Goal: Participate in discussion: Engage in conversation with other users on a specific topic

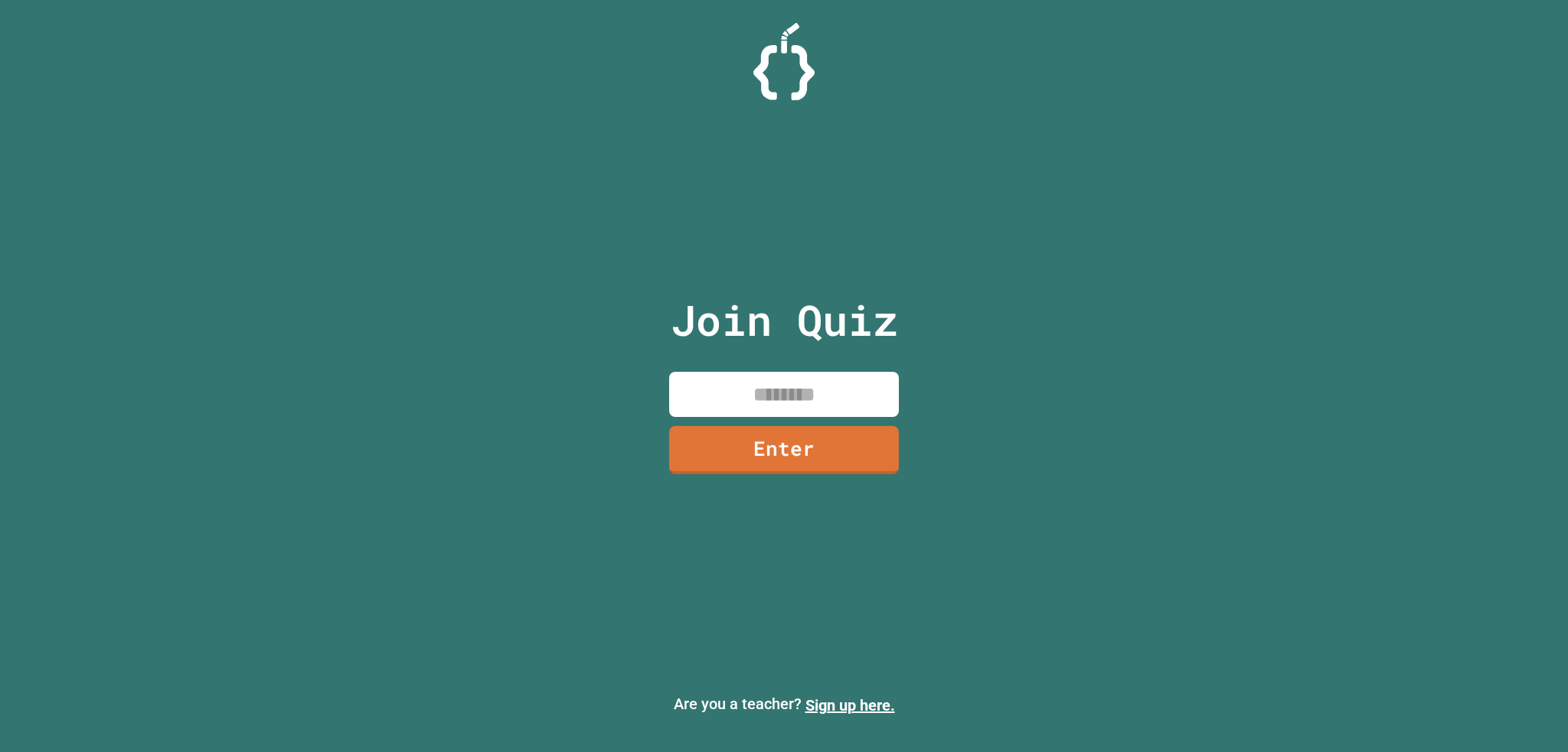
click at [849, 377] on input at bounding box center [784, 394] width 230 height 45
type input "********"
click at [820, 434] on link "Enter" at bounding box center [784, 448] width 228 height 51
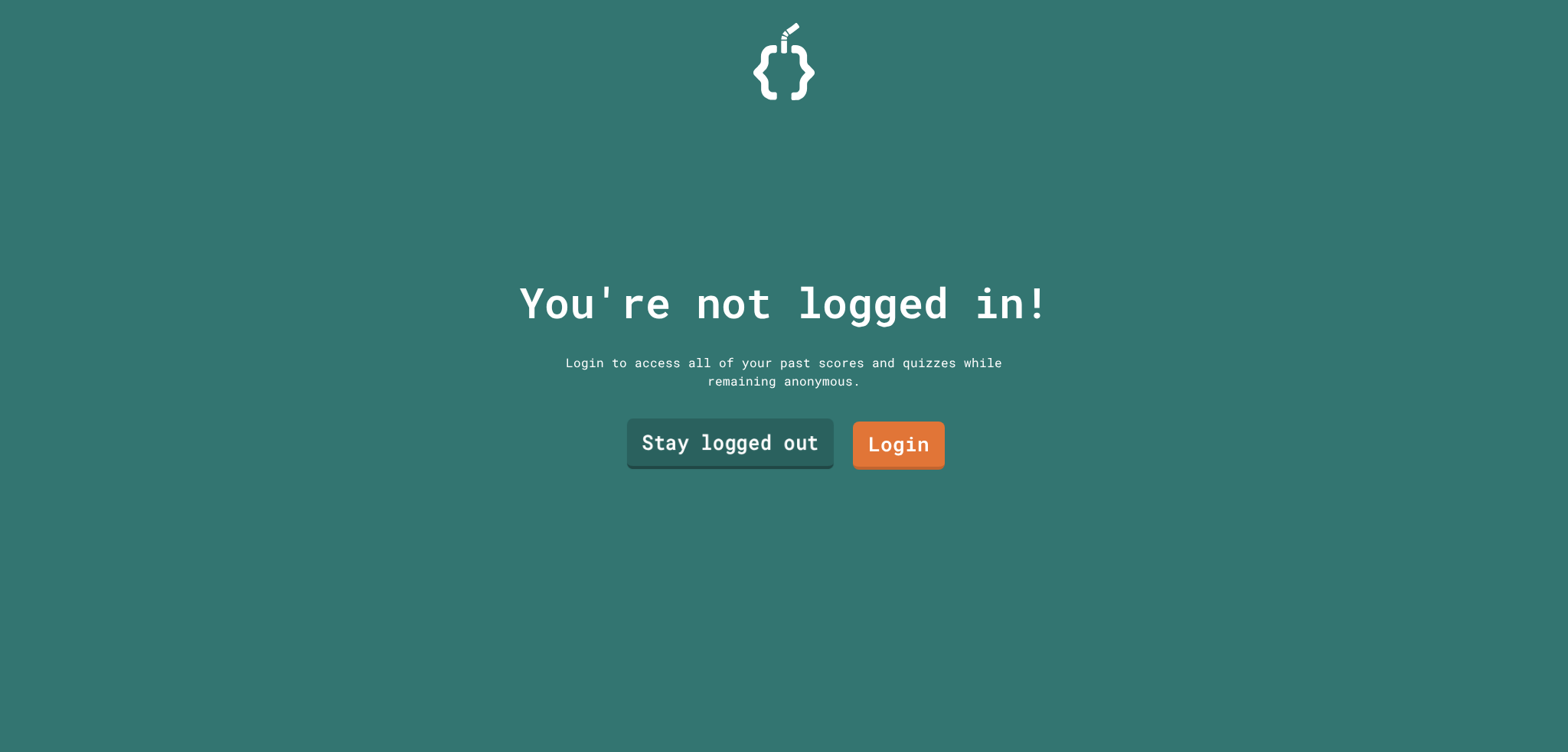
click at [705, 448] on link "Stay logged out" at bounding box center [730, 444] width 206 height 51
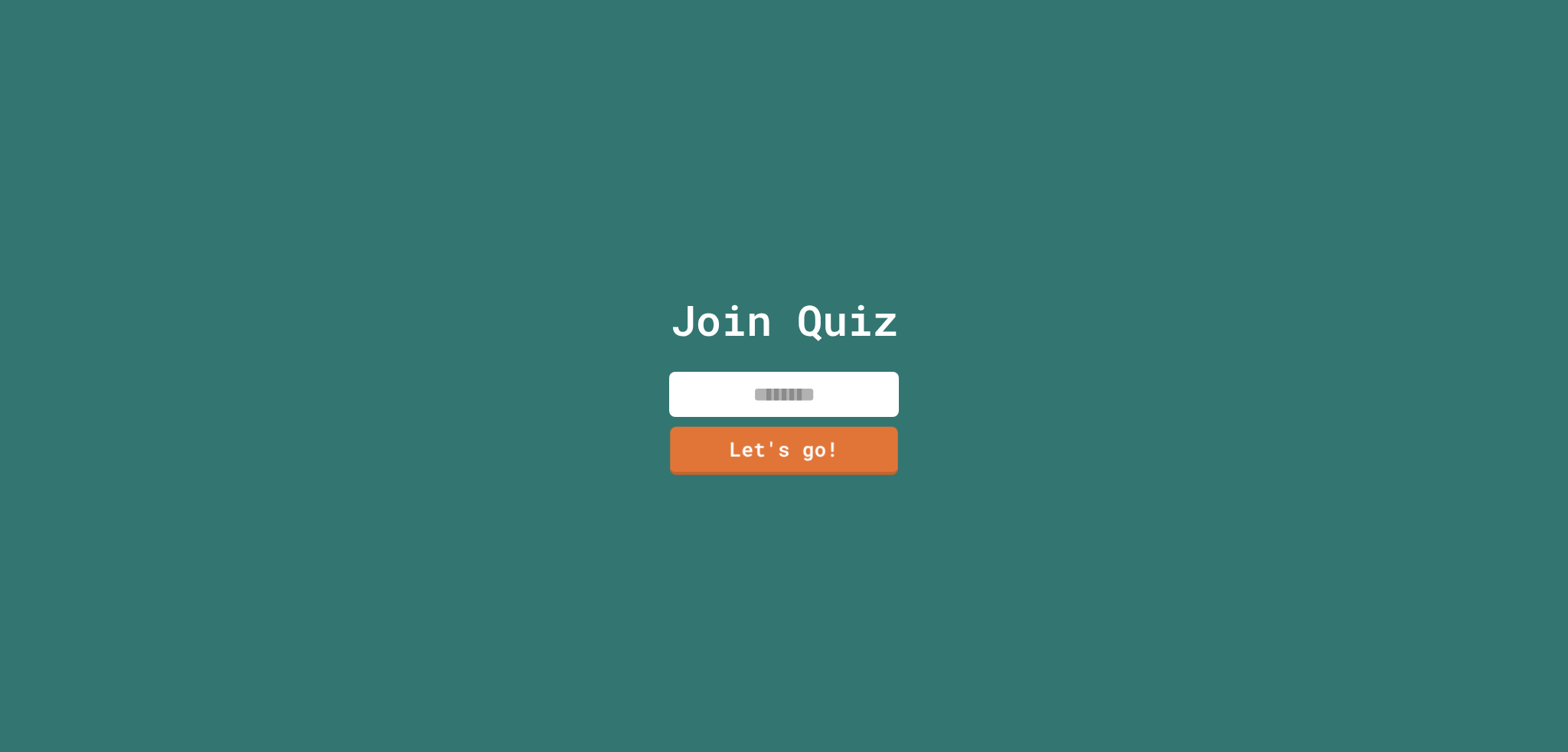
click at [815, 397] on input at bounding box center [784, 394] width 230 height 45
type input "*******"
click at [772, 455] on link "Let's go!" at bounding box center [784, 449] width 234 height 51
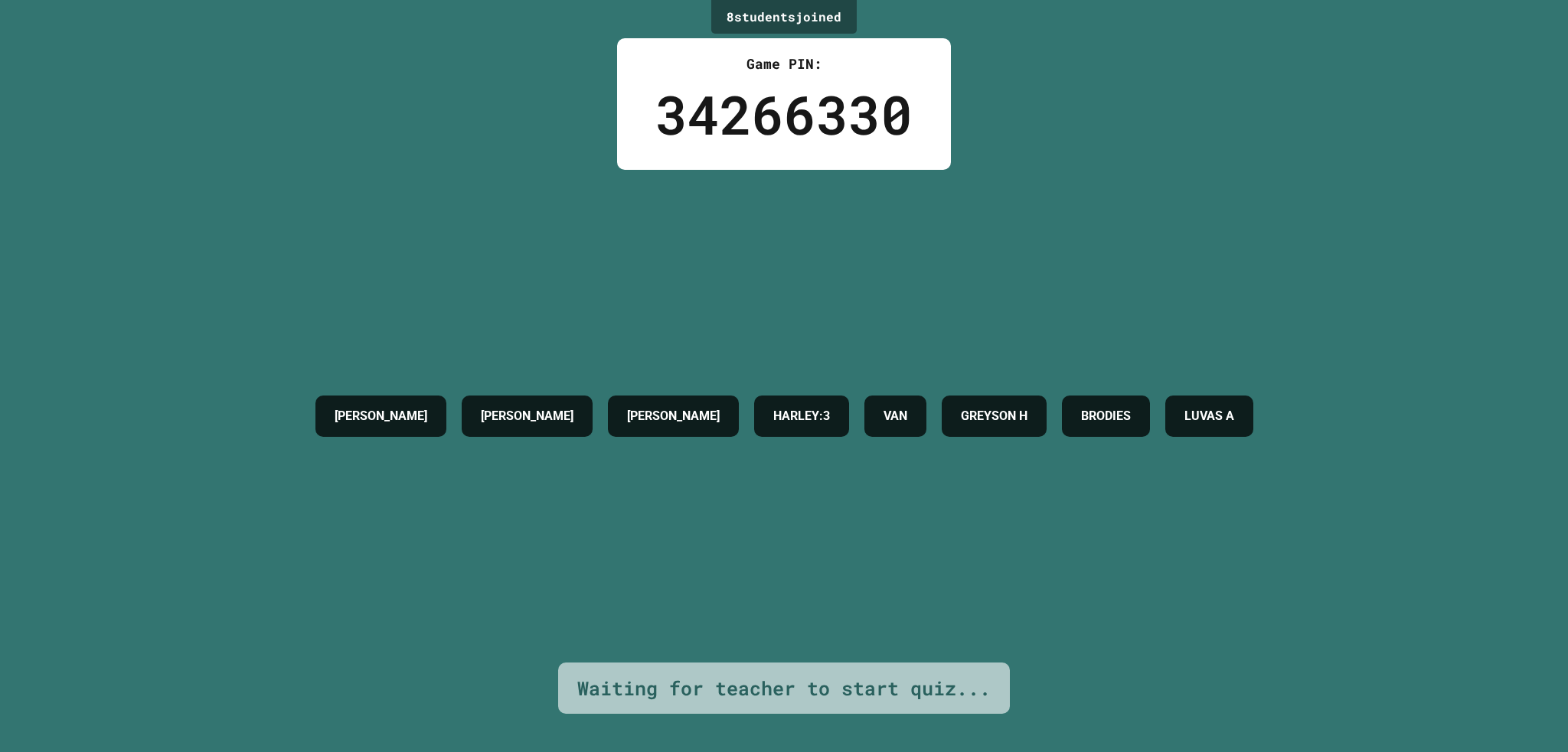
click at [864, 401] on div "VAN" at bounding box center [895, 416] width 62 height 41
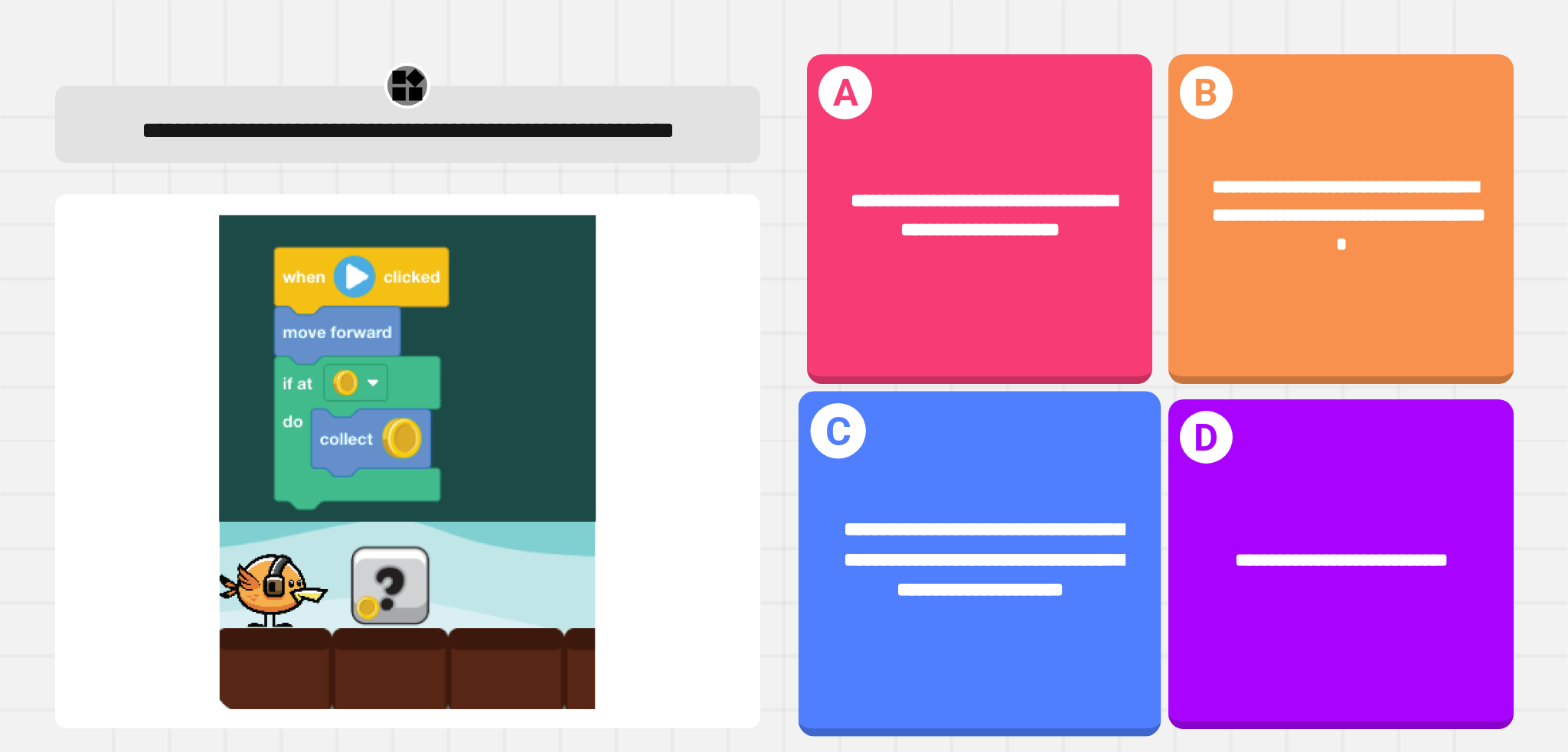
click at [1053, 475] on div "**********" at bounding box center [979, 559] width 362 height 169
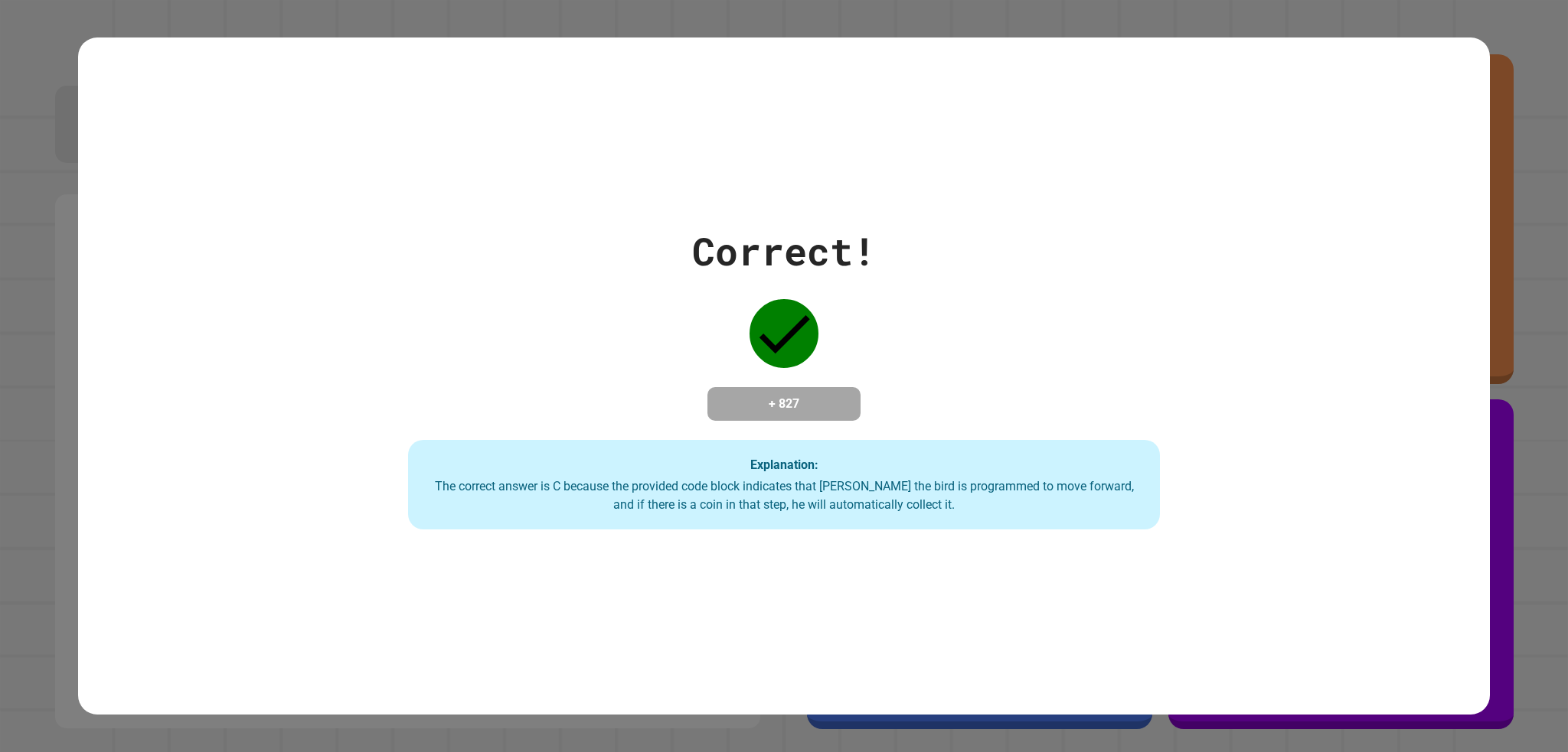
click at [827, 532] on div "Correct! + 827 Explanation: The correct answer is C because the provided code b…" at bounding box center [784, 376] width 1411 height 677
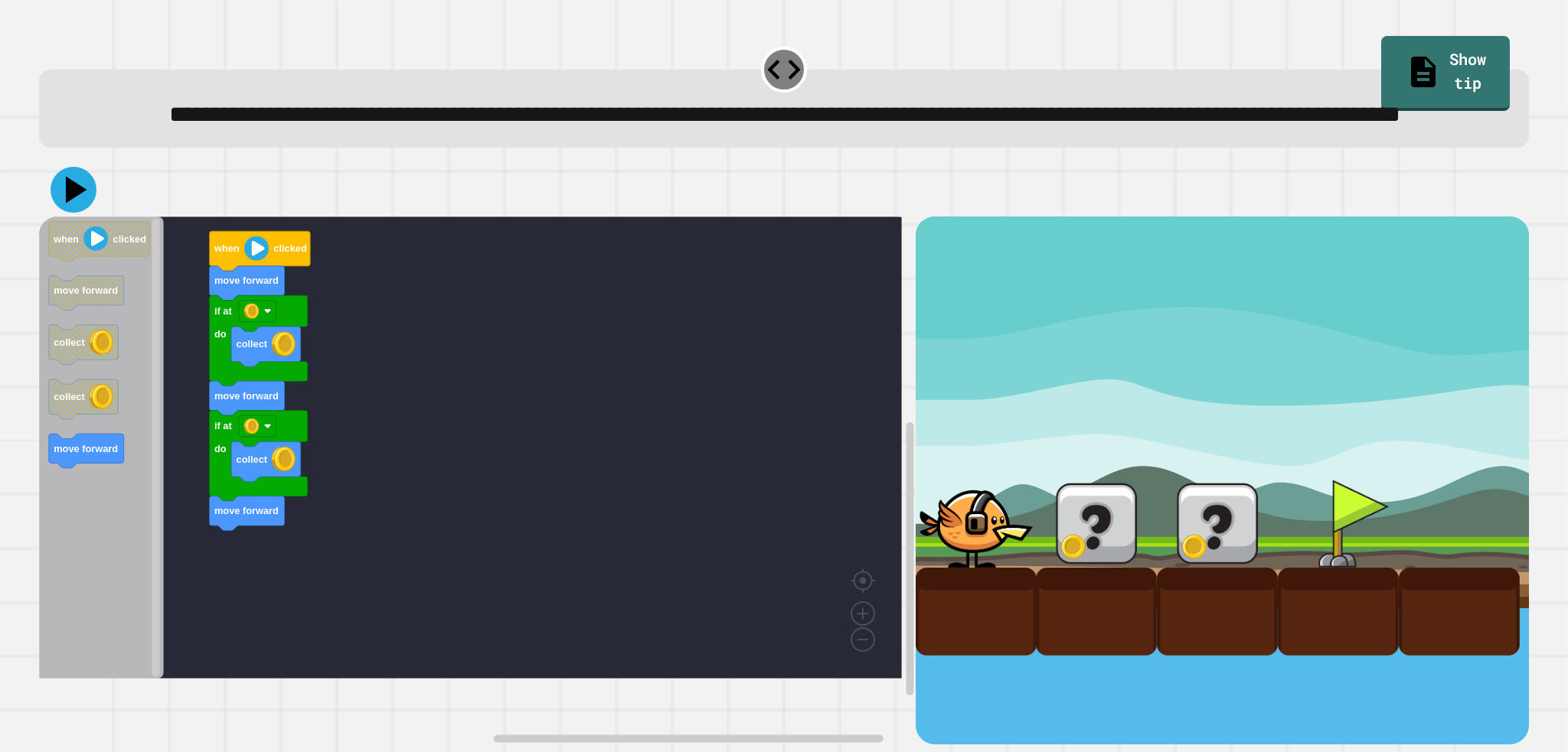
click at [79, 213] on icon at bounding box center [73, 189] width 46 height 46
click at [259, 261] on image "Blockly Workspace" at bounding box center [256, 248] width 24 height 24
click at [812, 457] on rect "Blockly Workspace" at bounding box center [470, 448] width 862 height 462
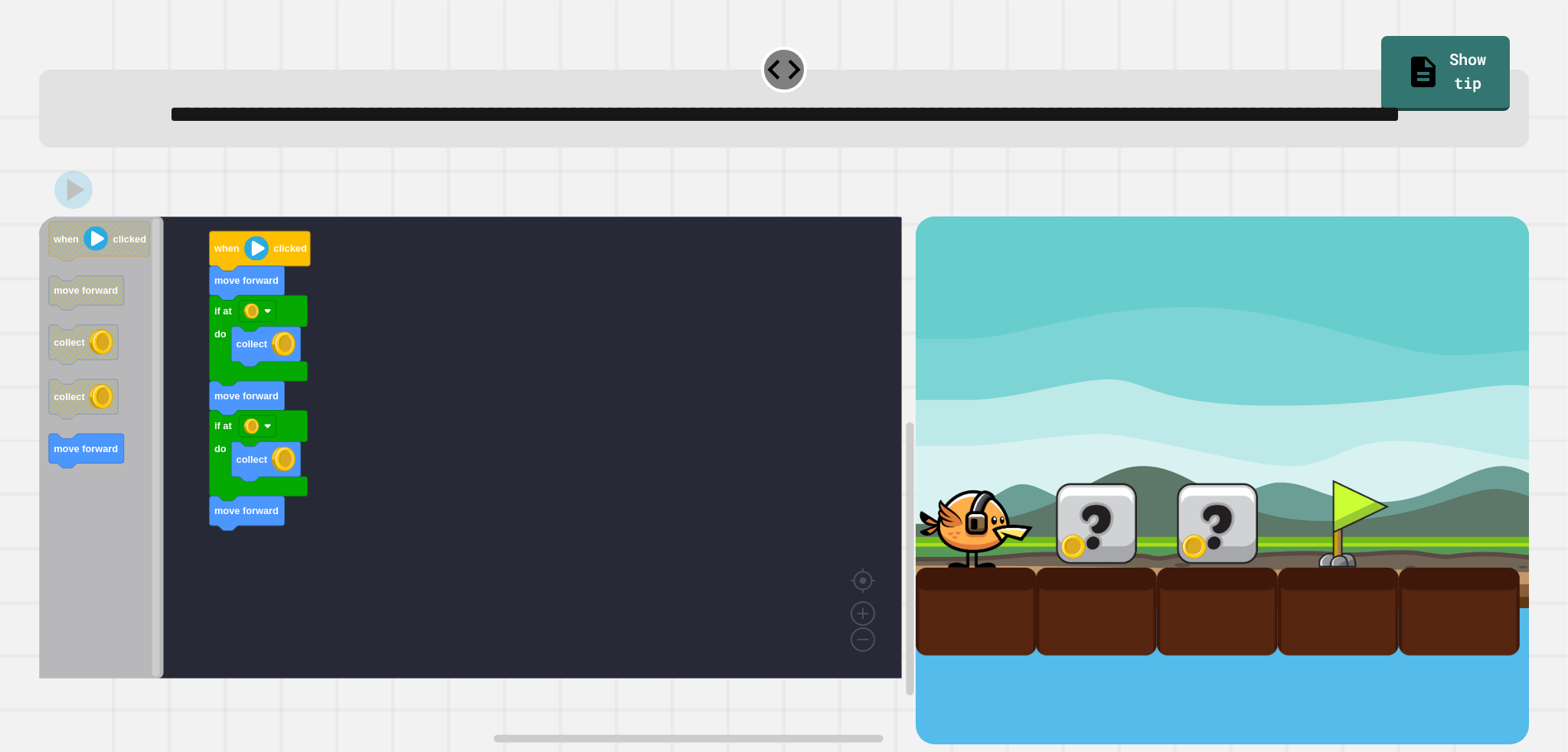
click at [812, 457] on rect "Blockly Workspace" at bounding box center [470, 448] width 862 height 462
drag, startPoint x: 981, startPoint y: 477, endPoint x: 1031, endPoint y: 461, distance: 52.5
drag, startPoint x: 1060, startPoint y: 447, endPoint x: 1119, endPoint y: 412, distance: 68.6
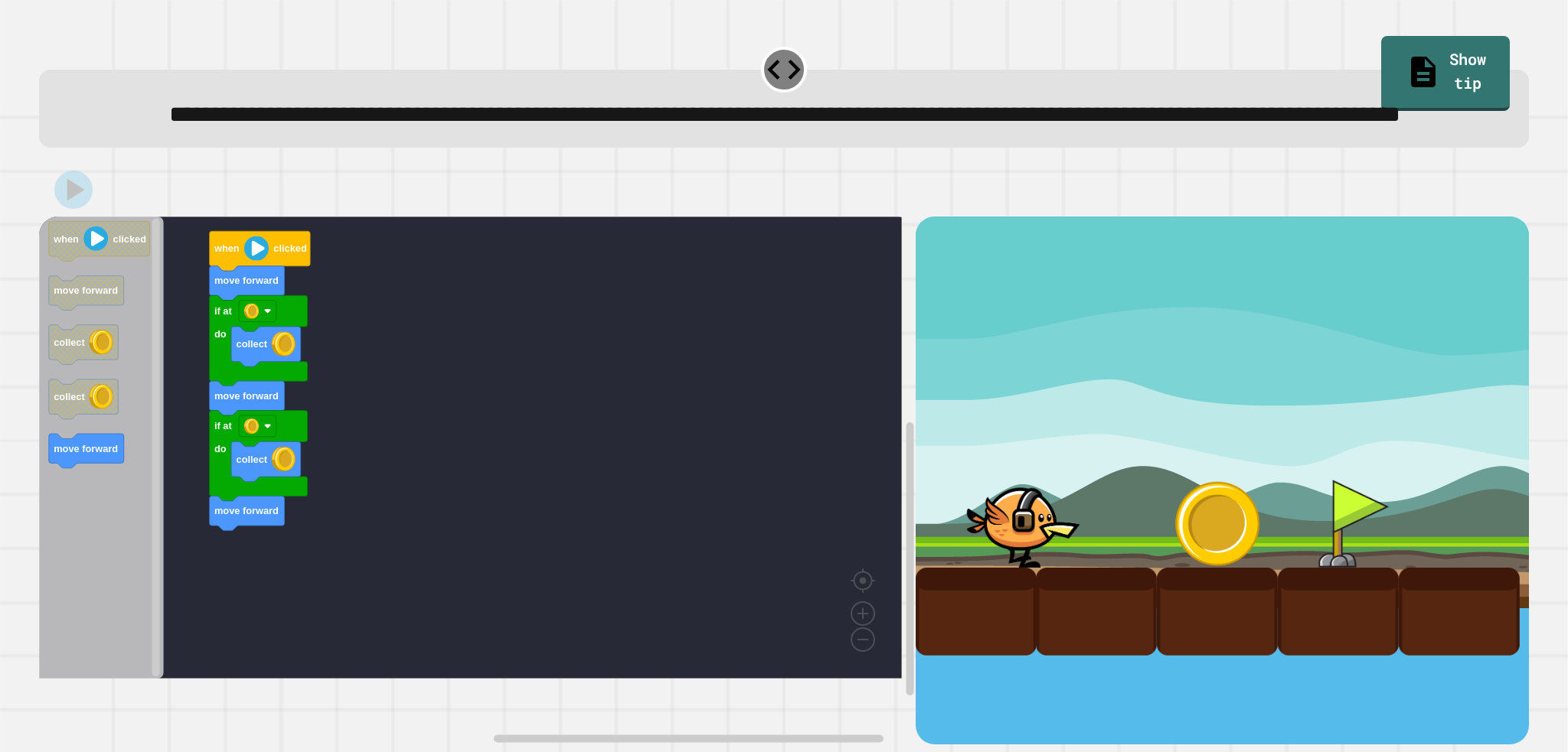
click at [657, 324] on rect "Blockly Workspace" at bounding box center [470, 448] width 862 height 462
click at [536, 312] on rect "Blockly Workspace" at bounding box center [470, 448] width 862 height 462
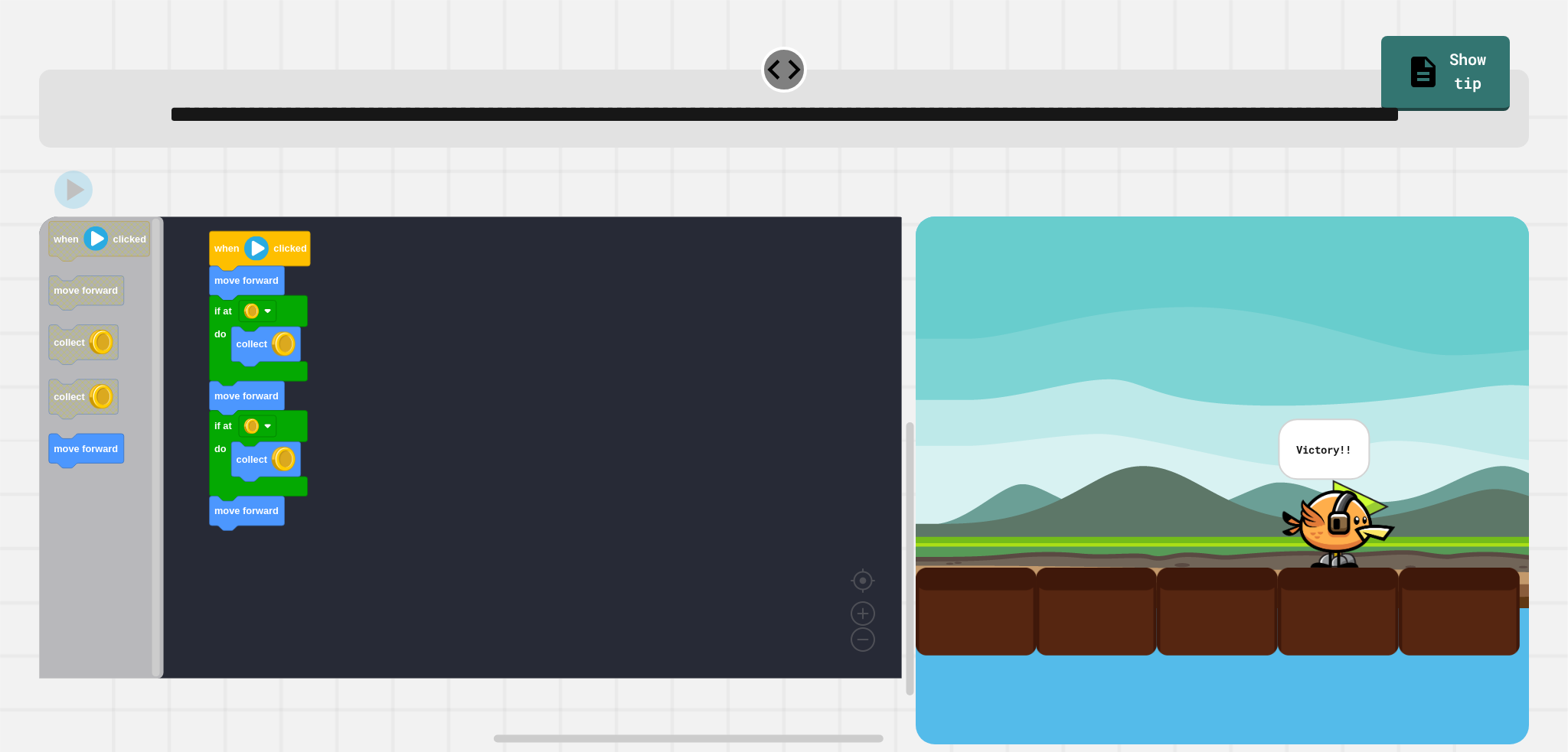
click at [1192, 632] on div at bounding box center [1217, 612] width 121 height 88
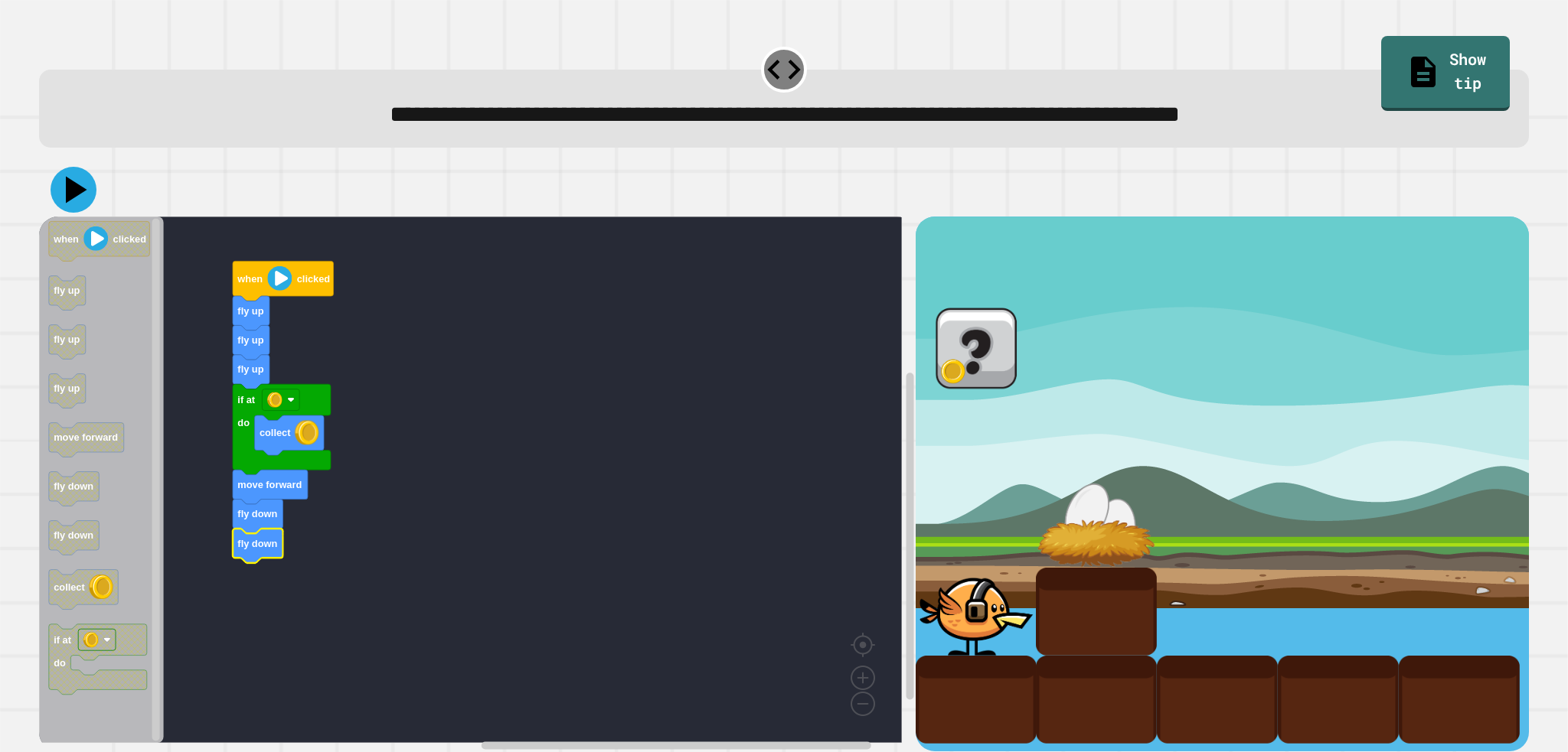
click at [66, 196] on icon at bounding box center [73, 189] width 46 height 46
click at [1136, 515] on div at bounding box center [1096, 523] width 121 height 88
click at [986, 620] on div at bounding box center [976, 612] width 121 height 88
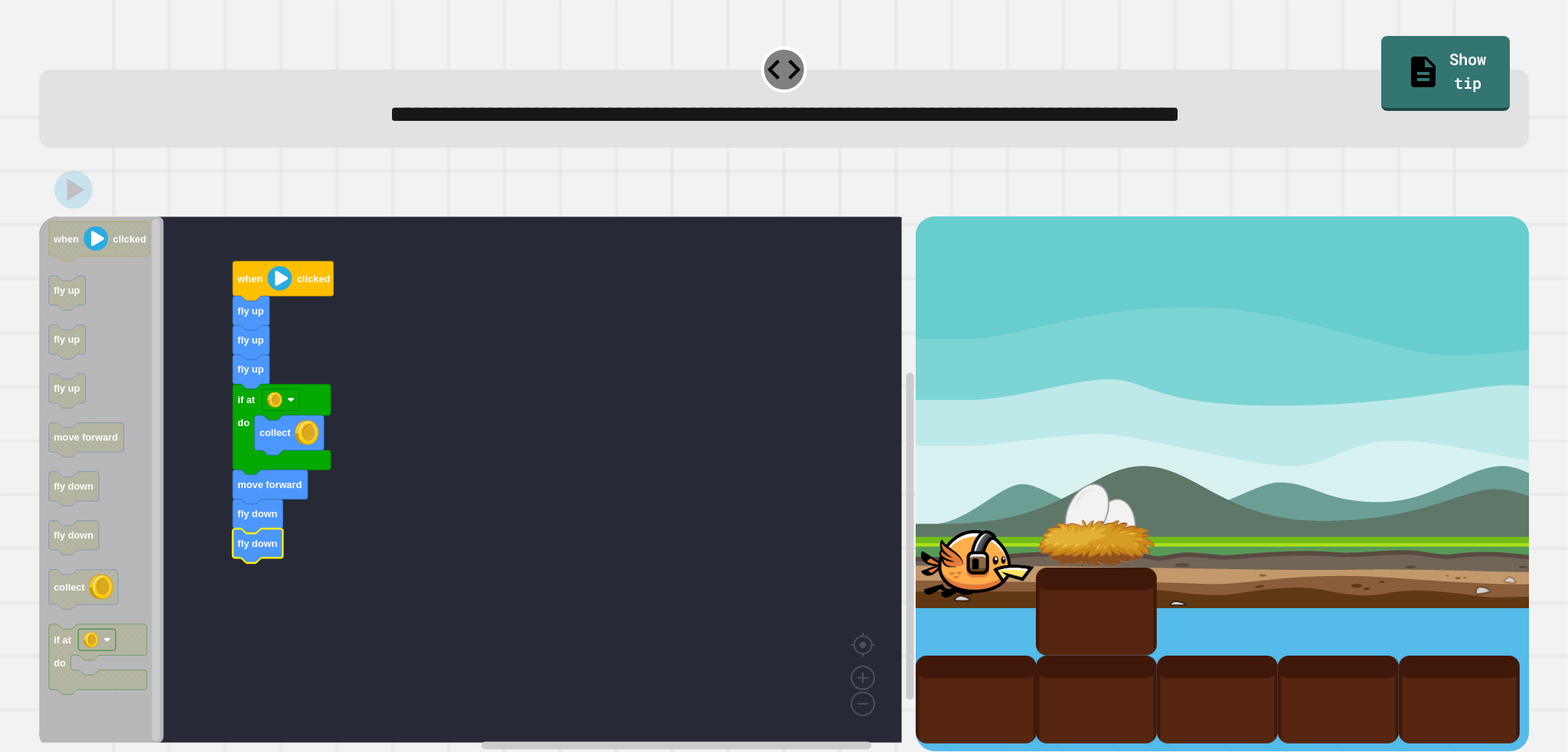
drag, startPoint x: 930, startPoint y: 622, endPoint x: 930, endPoint y: 595, distance: 27.0
click at [930, 595] on div at bounding box center [1222, 484] width 613 height 535
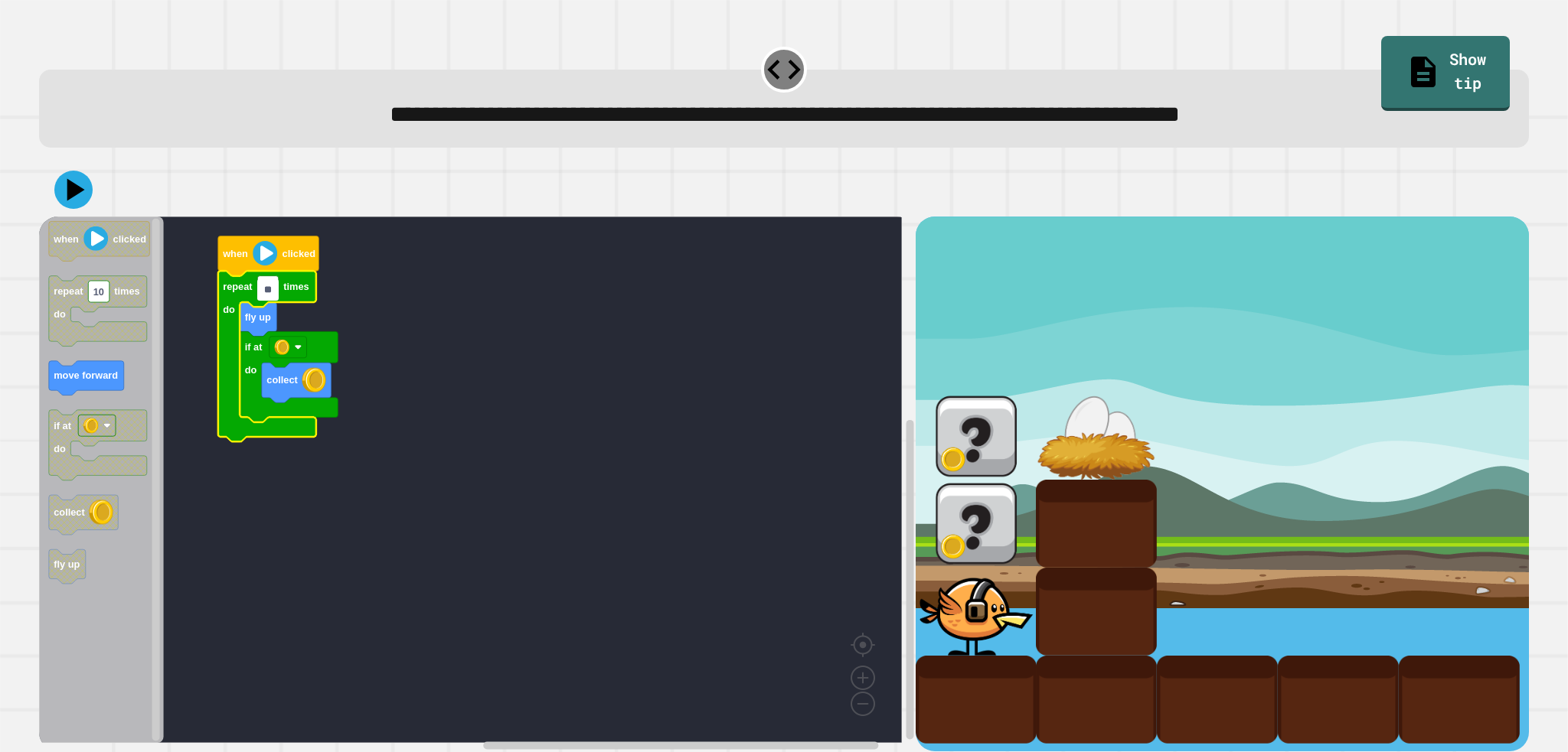
type input "*"
click at [553, 352] on rect "Blockly Workspace" at bounding box center [470, 480] width 862 height 526
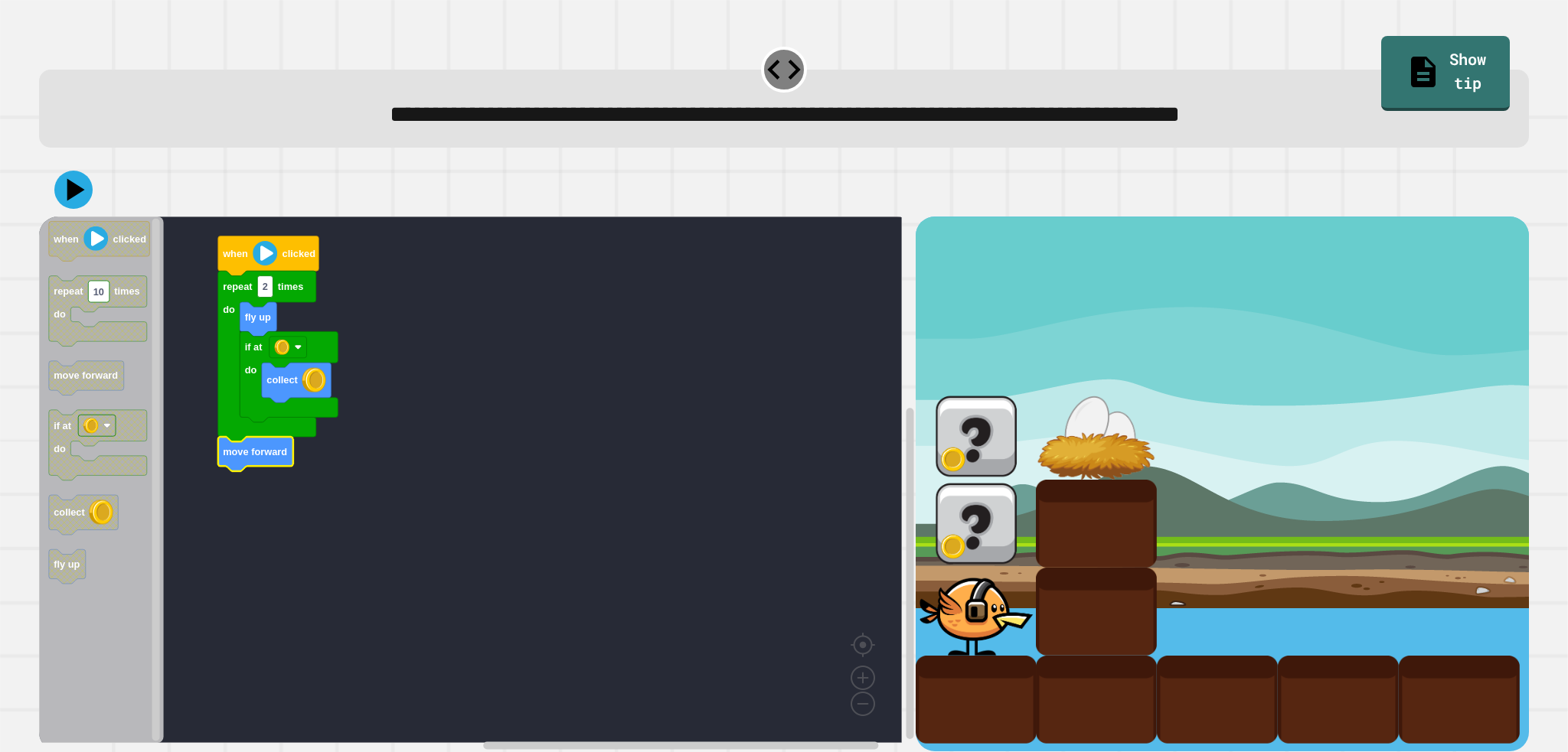
click at [519, 521] on rect "Blockly Workspace" at bounding box center [470, 480] width 862 height 526
click at [58, 168] on div at bounding box center [784, 190] width 1490 height 54
click at [67, 178] on icon at bounding box center [73, 189] width 46 height 46
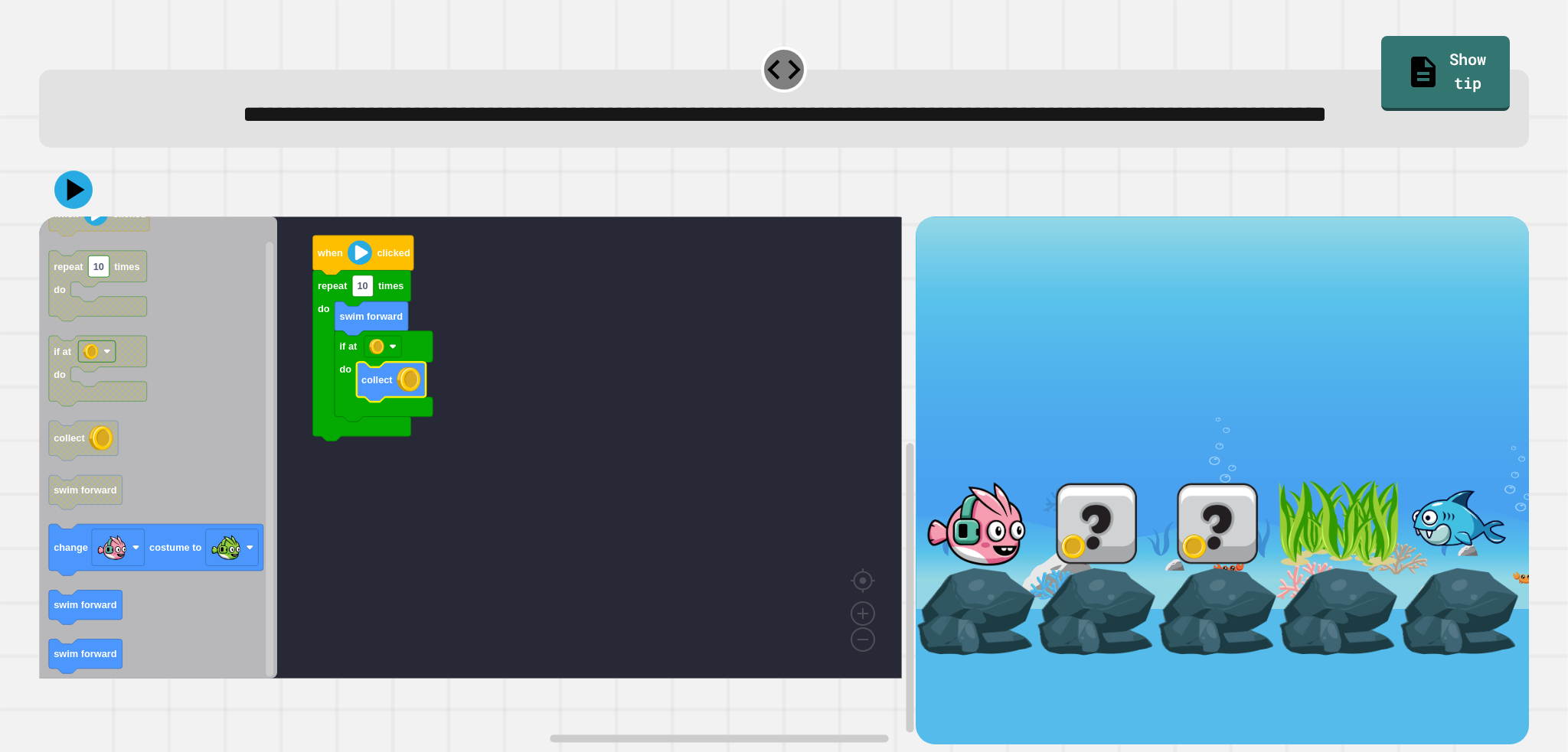
click at [571, 482] on rect "Blockly Workspace" at bounding box center [470, 448] width 862 height 462
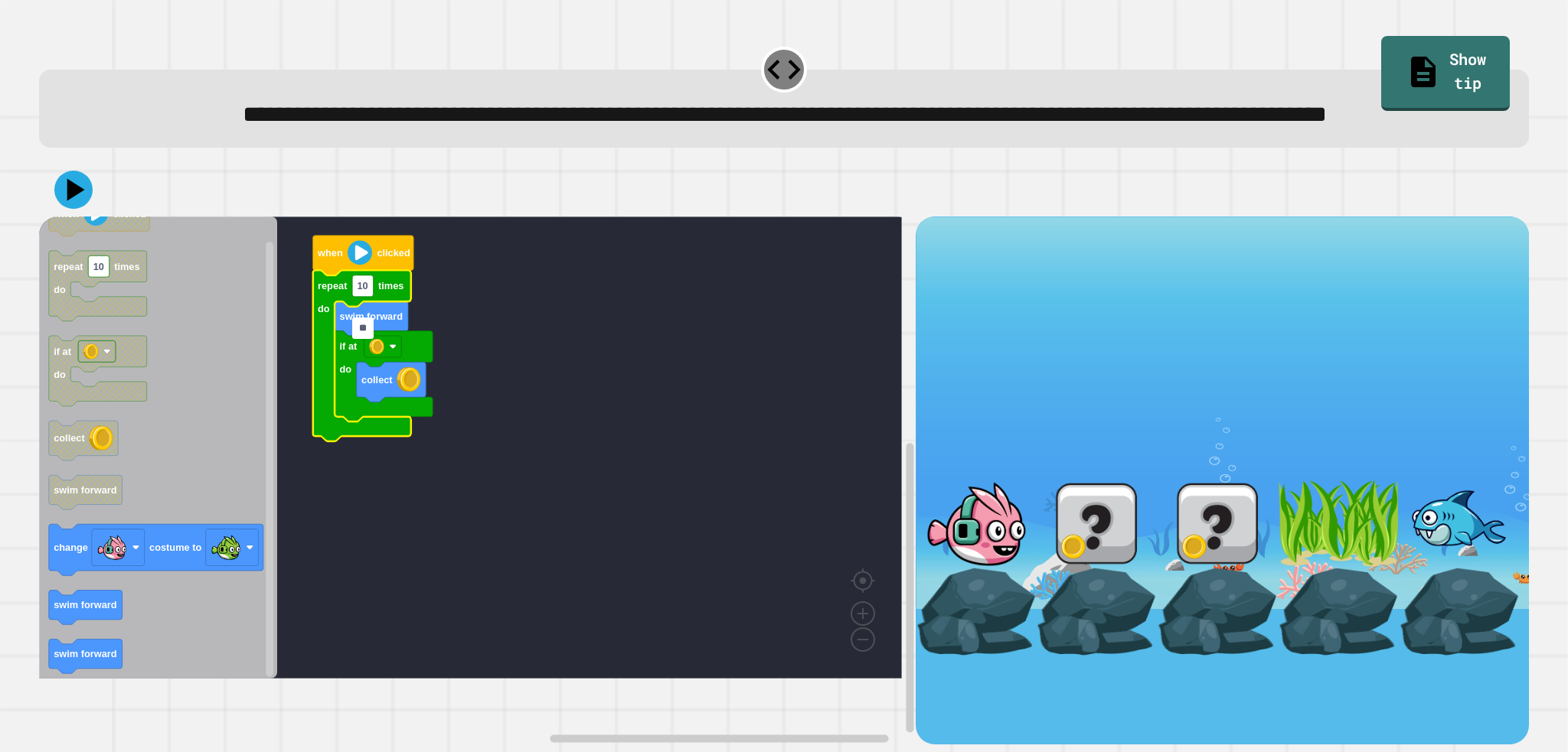
type input "*"
click at [588, 370] on rect "Blockly Workspace" at bounding box center [470, 448] width 862 height 462
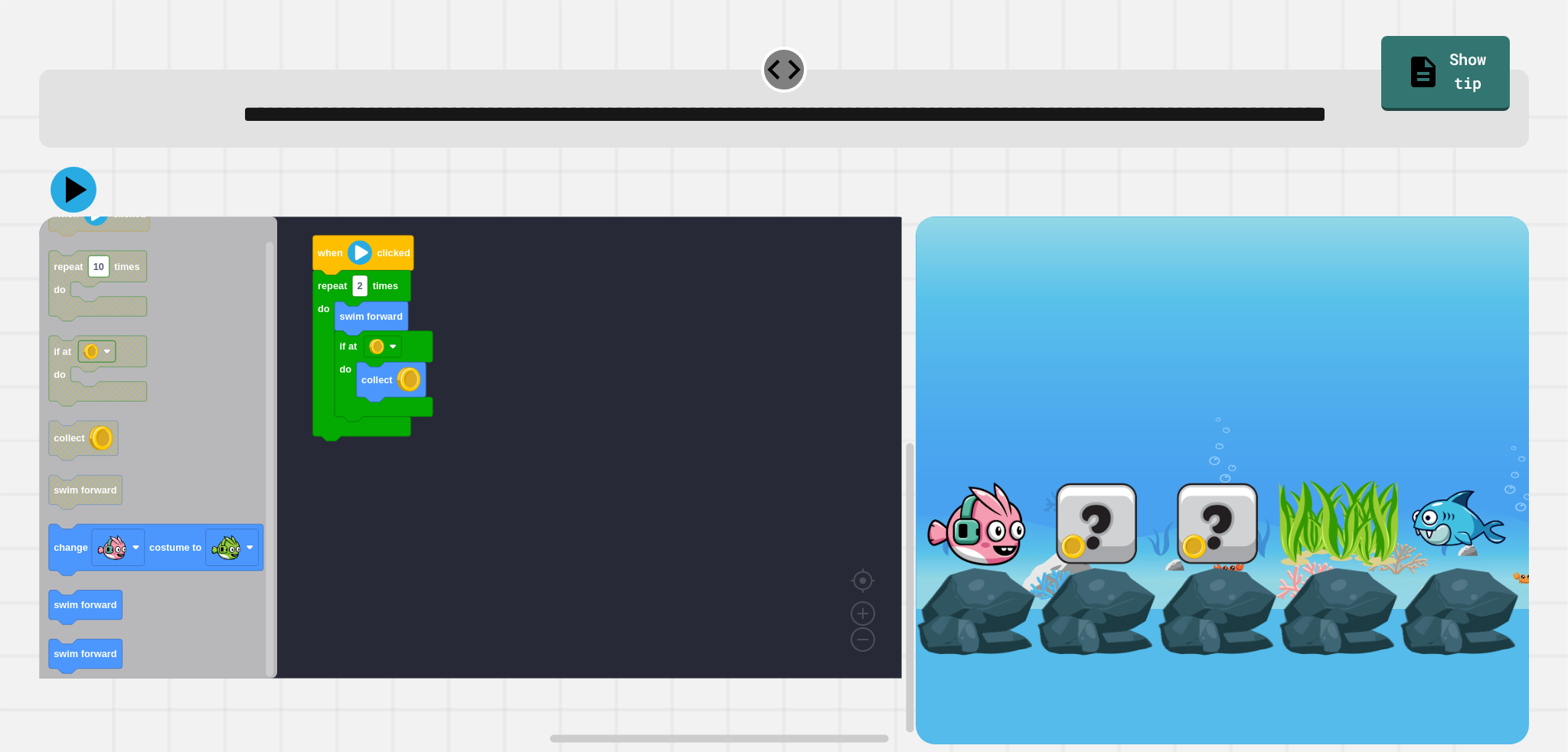
click at [79, 213] on icon at bounding box center [73, 189] width 46 height 46
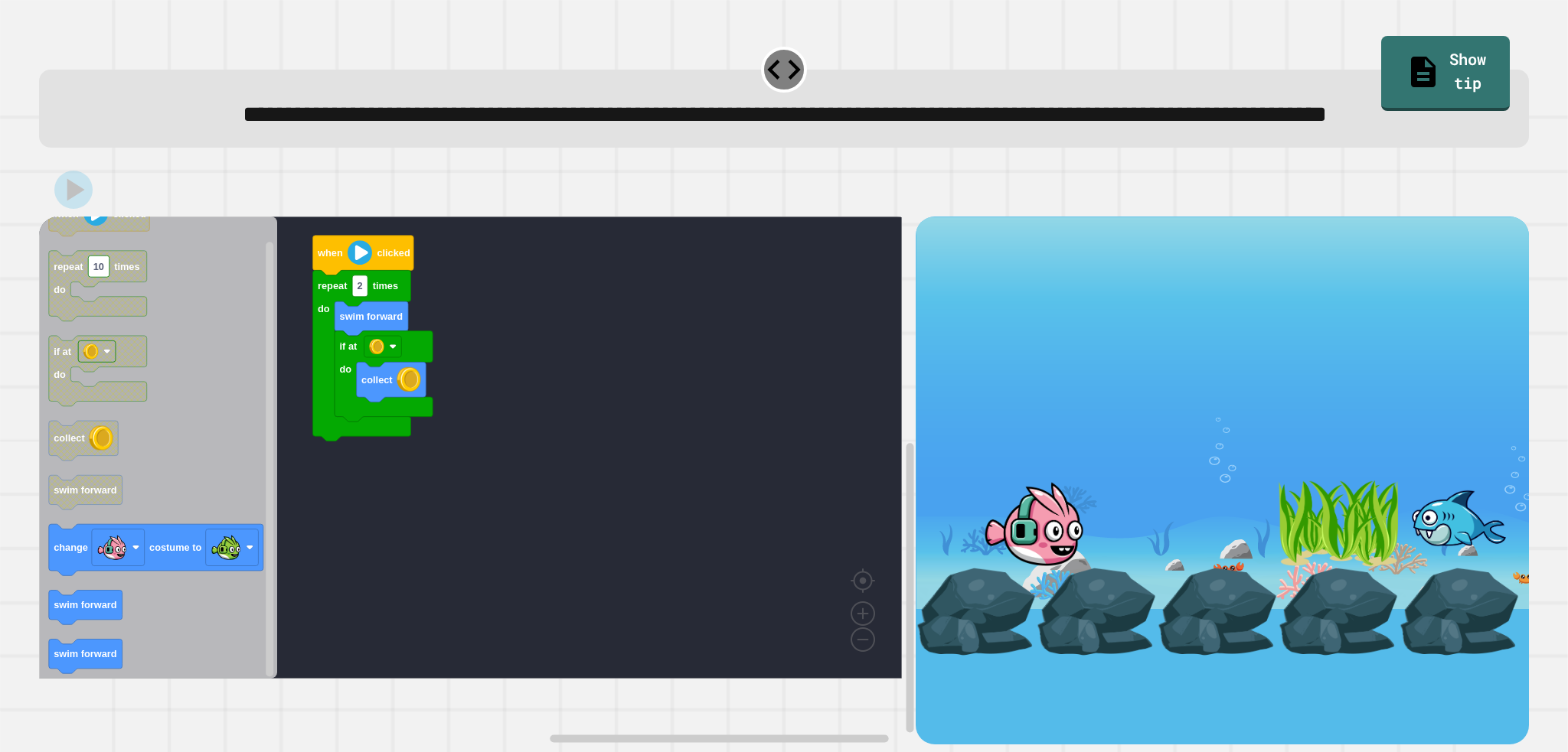
click at [1160, 523] on div at bounding box center [1217, 523] width 121 height 88
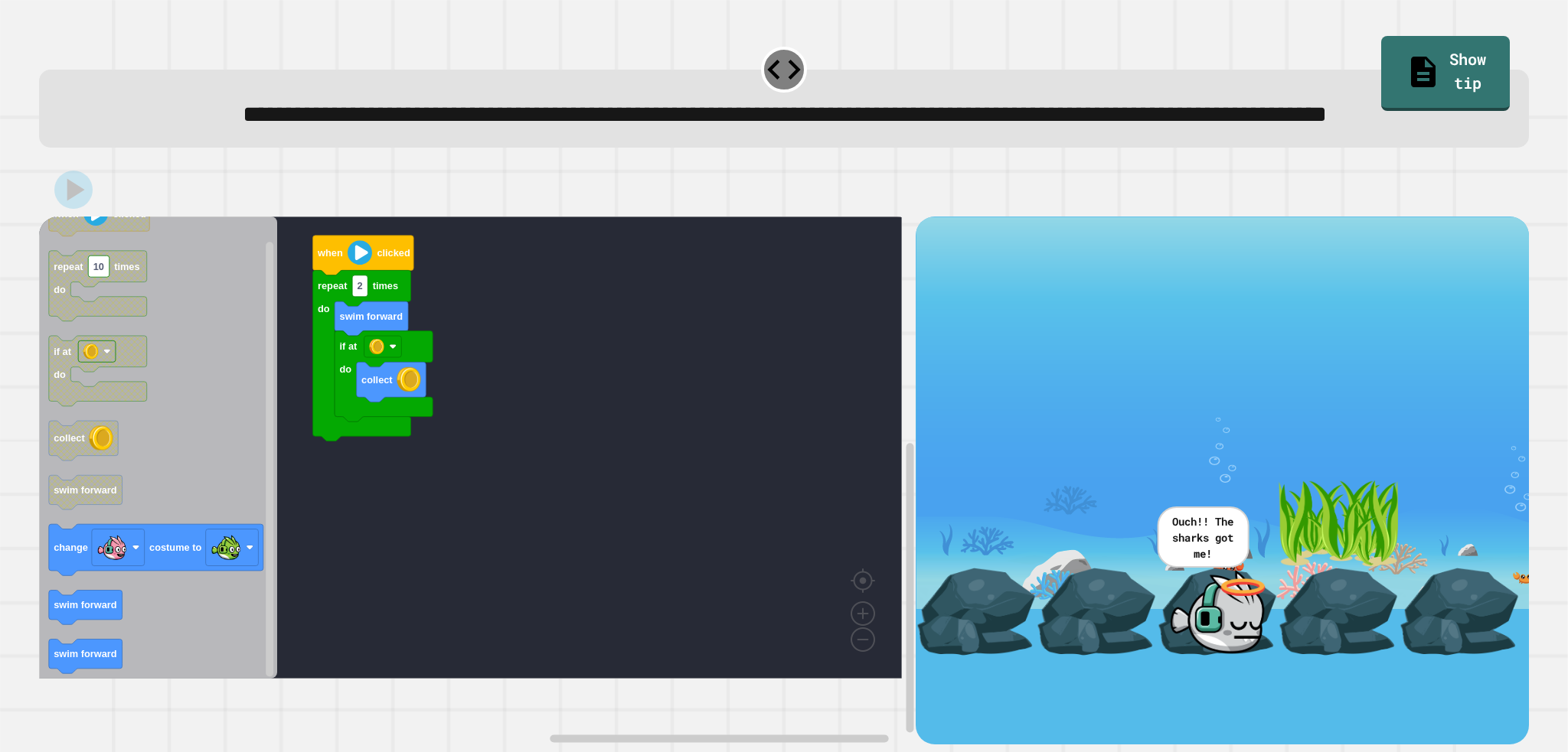
click at [447, 559] on rect "Blockly Workspace" at bounding box center [470, 448] width 862 height 462
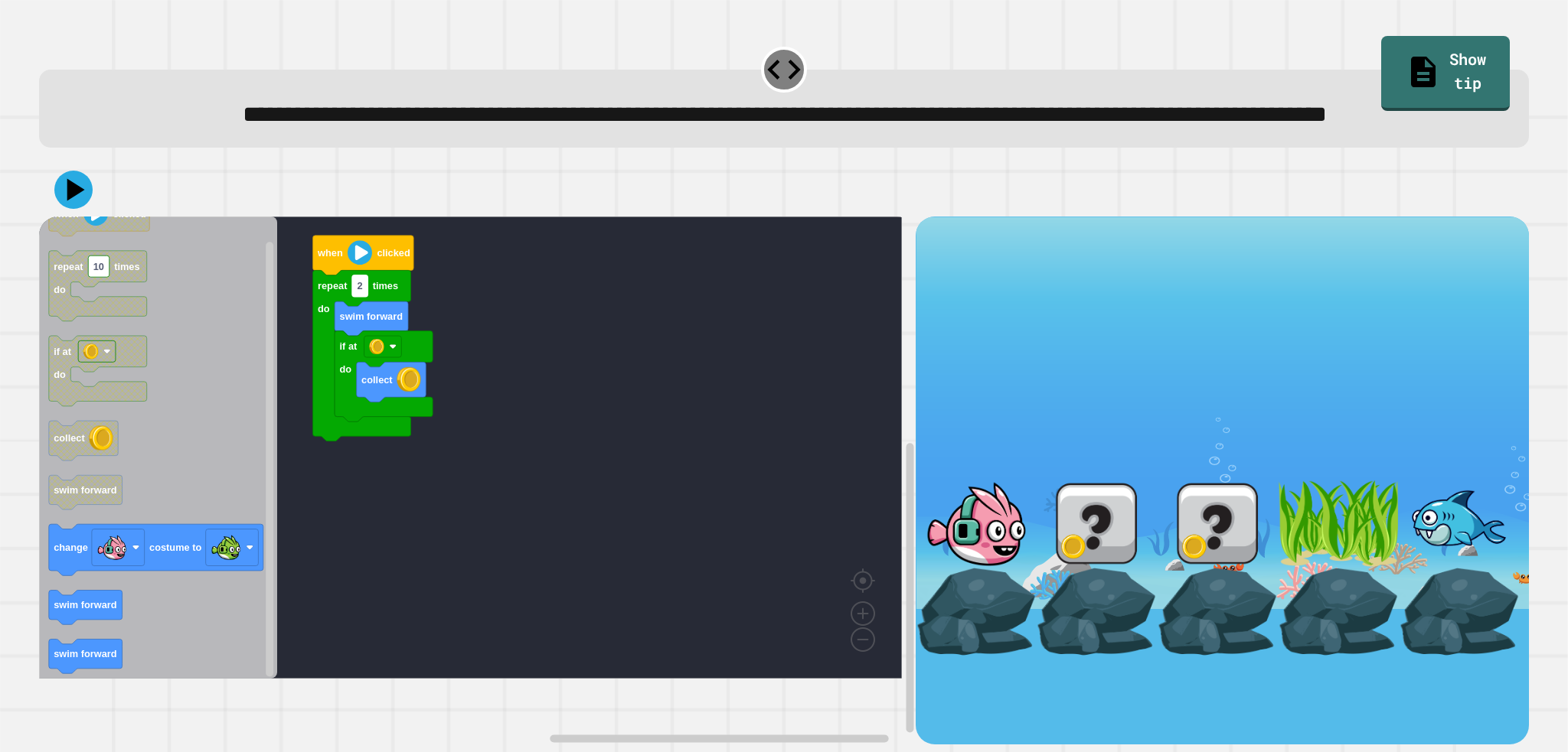
click at [357, 292] on text "2" at bounding box center [360, 287] width 6 height 12
type input "*"
click at [435, 632] on rect "Blockly Workspace" at bounding box center [470, 448] width 862 height 462
click at [61, 213] on icon at bounding box center [73, 189] width 46 height 46
click at [1173, 536] on div at bounding box center [1217, 523] width 121 height 88
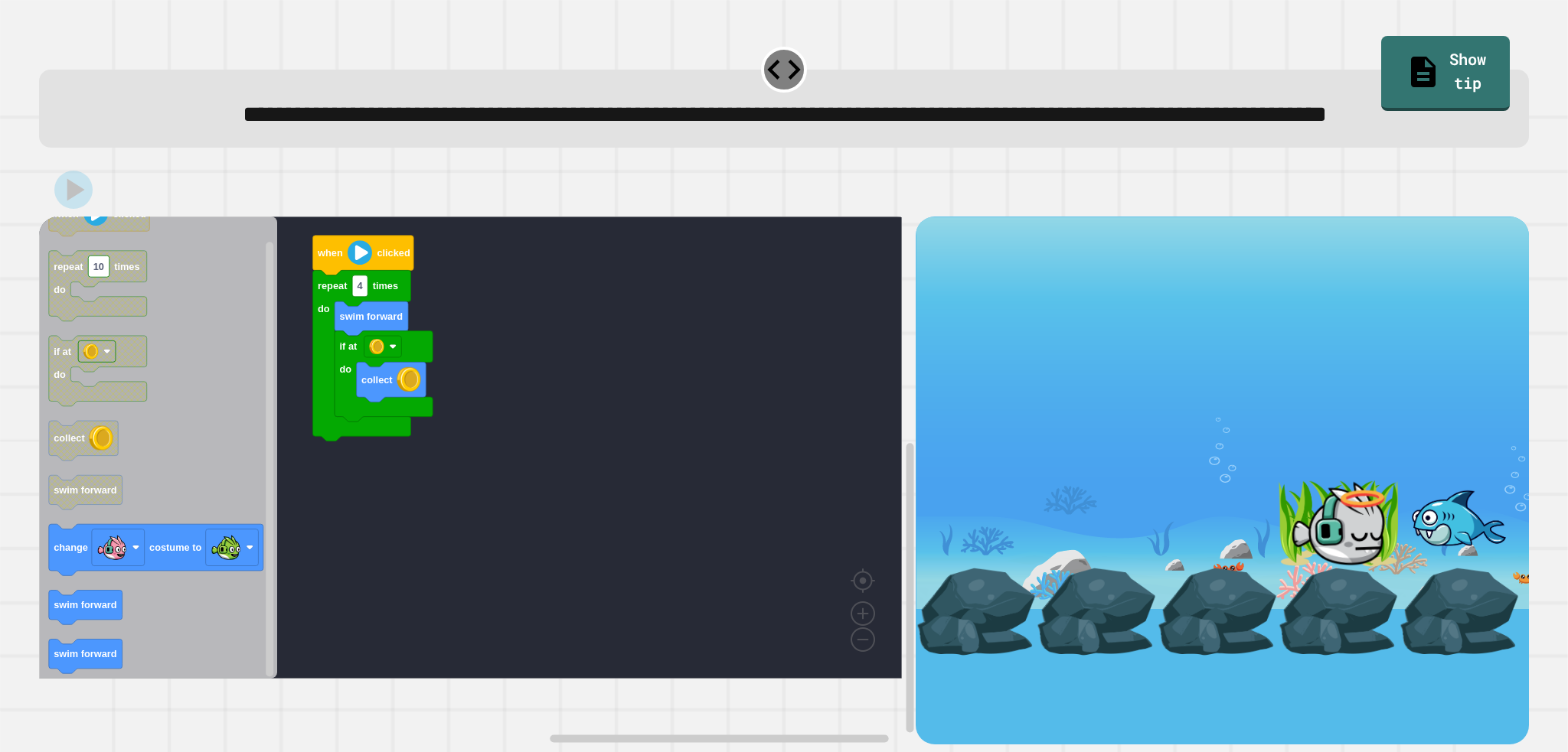
click at [1286, 522] on div at bounding box center [1338, 523] width 121 height 88
click at [1292, 521] on div at bounding box center [1337, 523] width 131 height 103
click at [1326, 557] on div at bounding box center [1338, 523] width 121 height 88
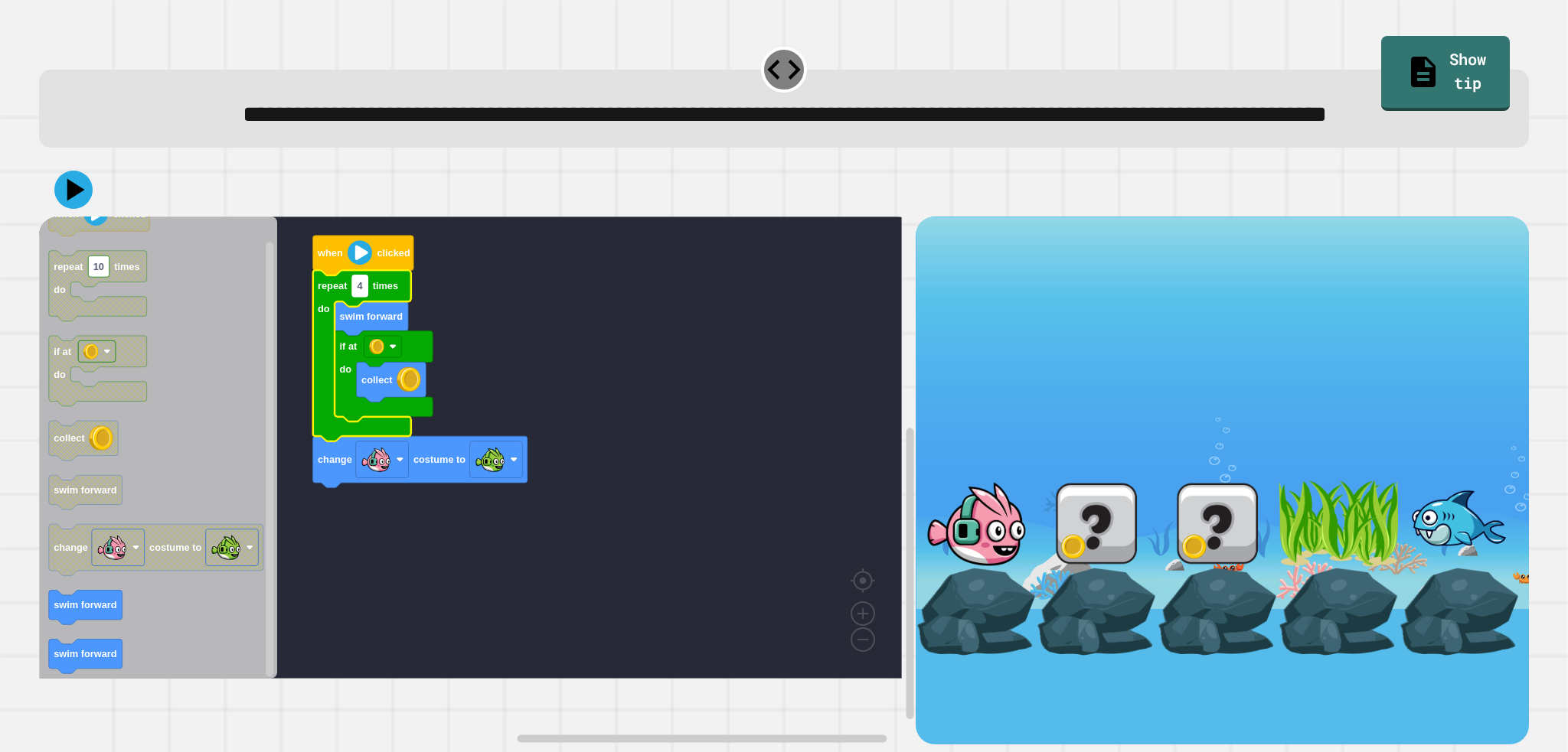
click at [359, 292] on text "4" at bounding box center [360, 287] width 6 height 12
type input "*"
click at [52, 217] on div at bounding box center [784, 190] width 1490 height 54
click at [71, 203] on icon at bounding box center [77, 191] width 21 height 27
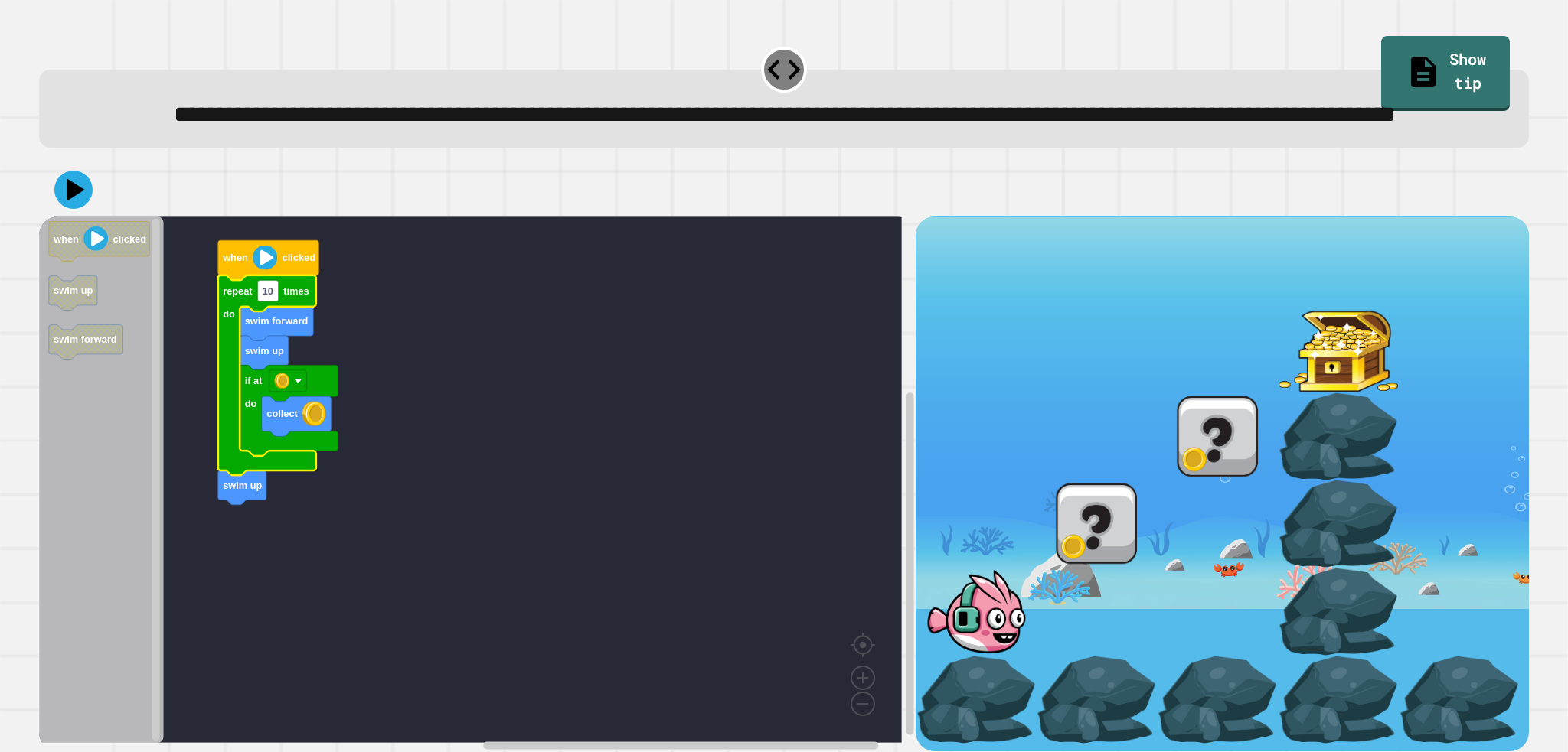
click at [278, 337] on icon "Blockly Workspace" at bounding box center [267, 376] width 98 height 200
click at [274, 302] on rect "Blockly Workspace" at bounding box center [268, 291] width 21 height 21
type input "*"
click at [492, 425] on rect "Blockly Workspace" at bounding box center [470, 480] width 862 height 526
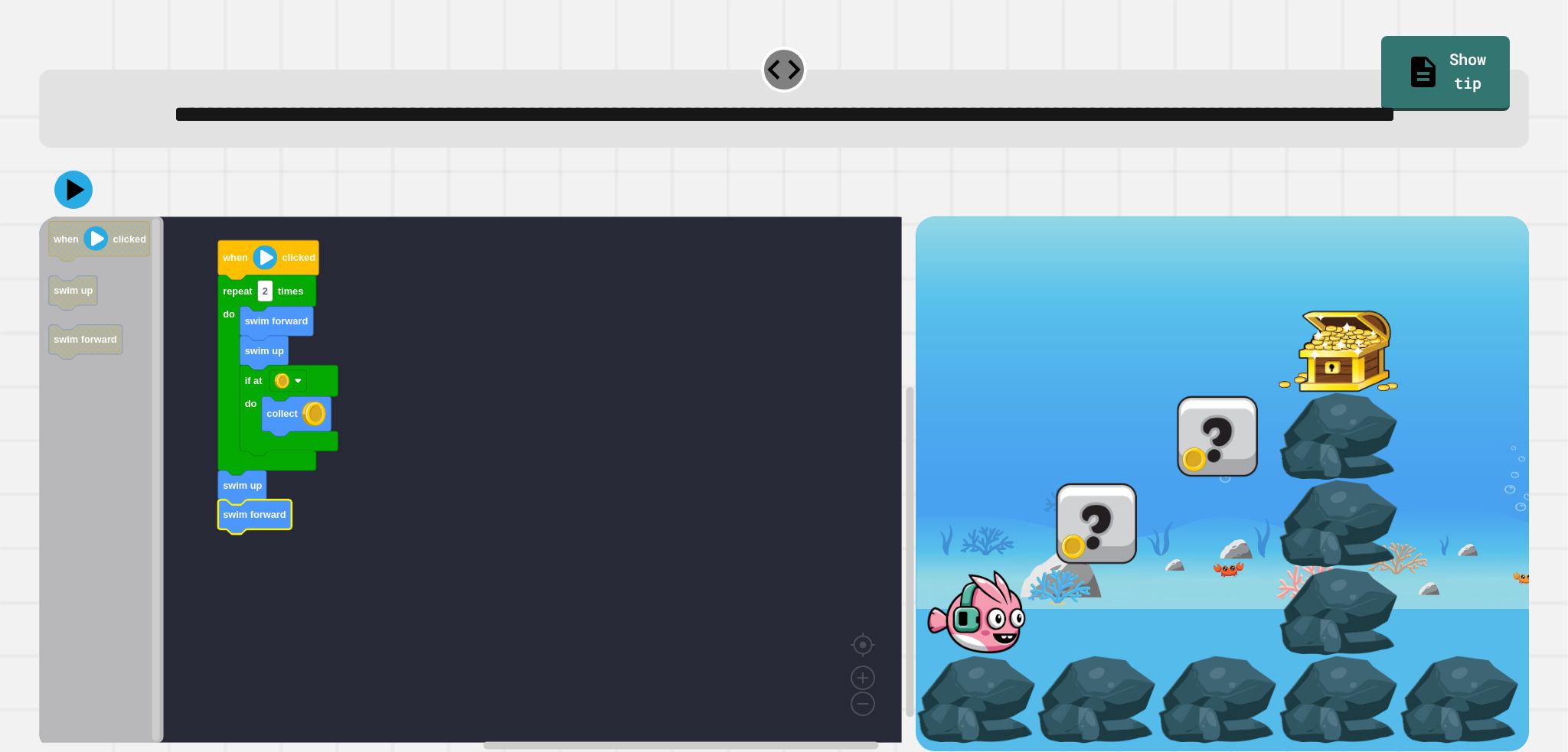
click at [310, 584] on rect "Blockly Workspace" at bounding box center [470, 480] width 862 height 526
click at [68, 202] on icon at bounding box center [76, 190] width 19 height 23
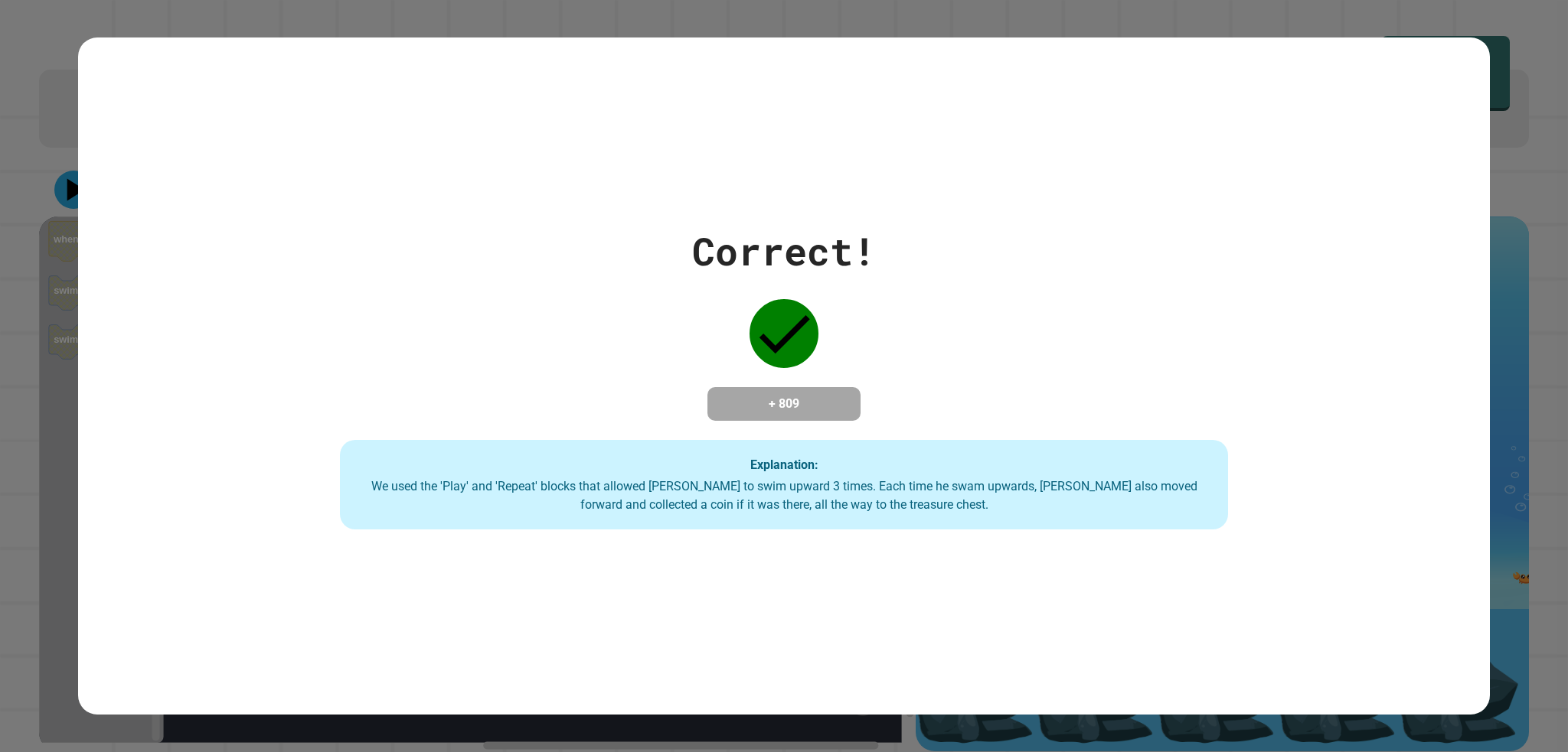
click at [985, 522] on div "Explanation: We used the 'Play' and 'Repeat' blocks that allowed [PERSON_NAME] …" at bounding box center [784, 484] width 888 height 90
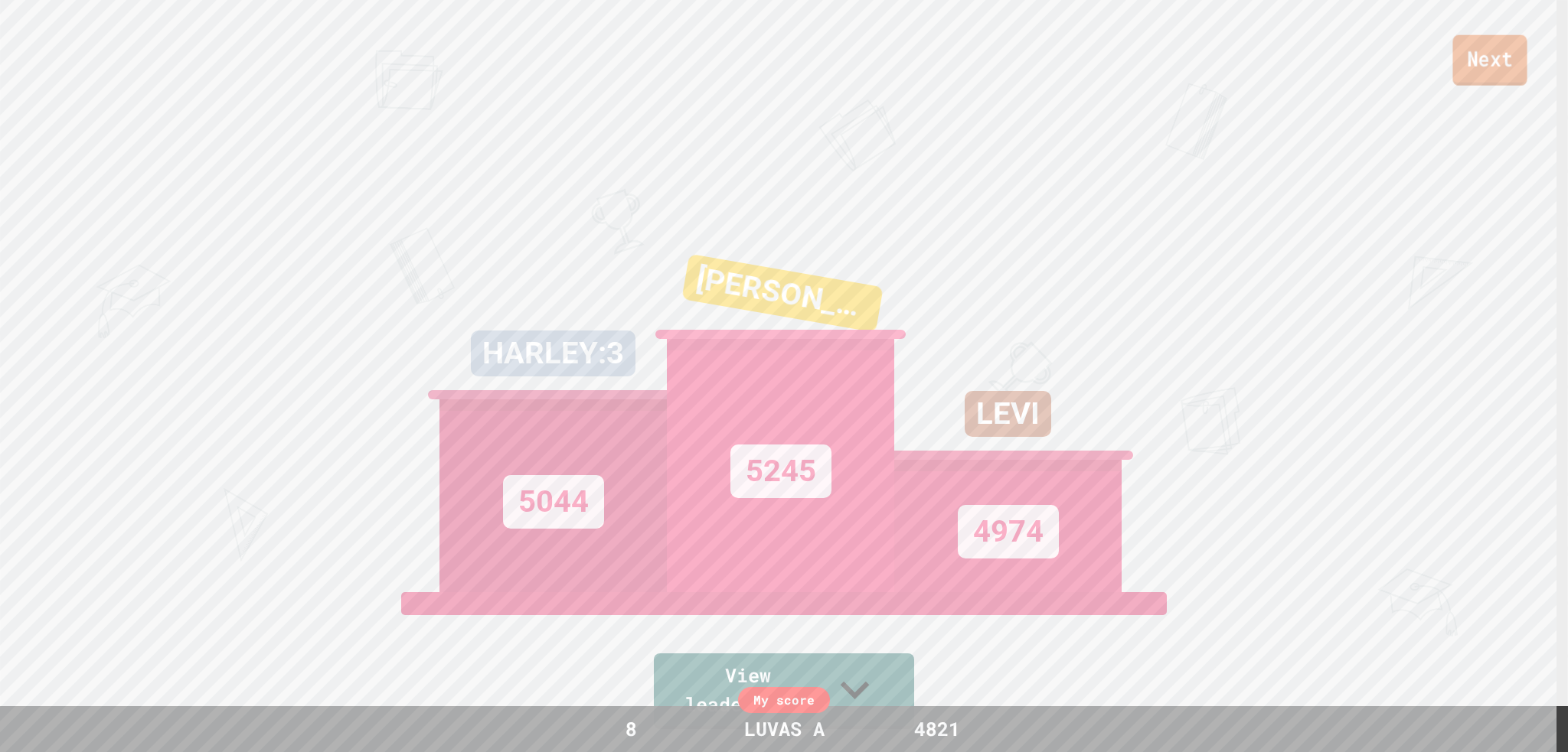
click at [1488, 45] on link "Next" at bounding box center [1489, 60] width 74 height 51
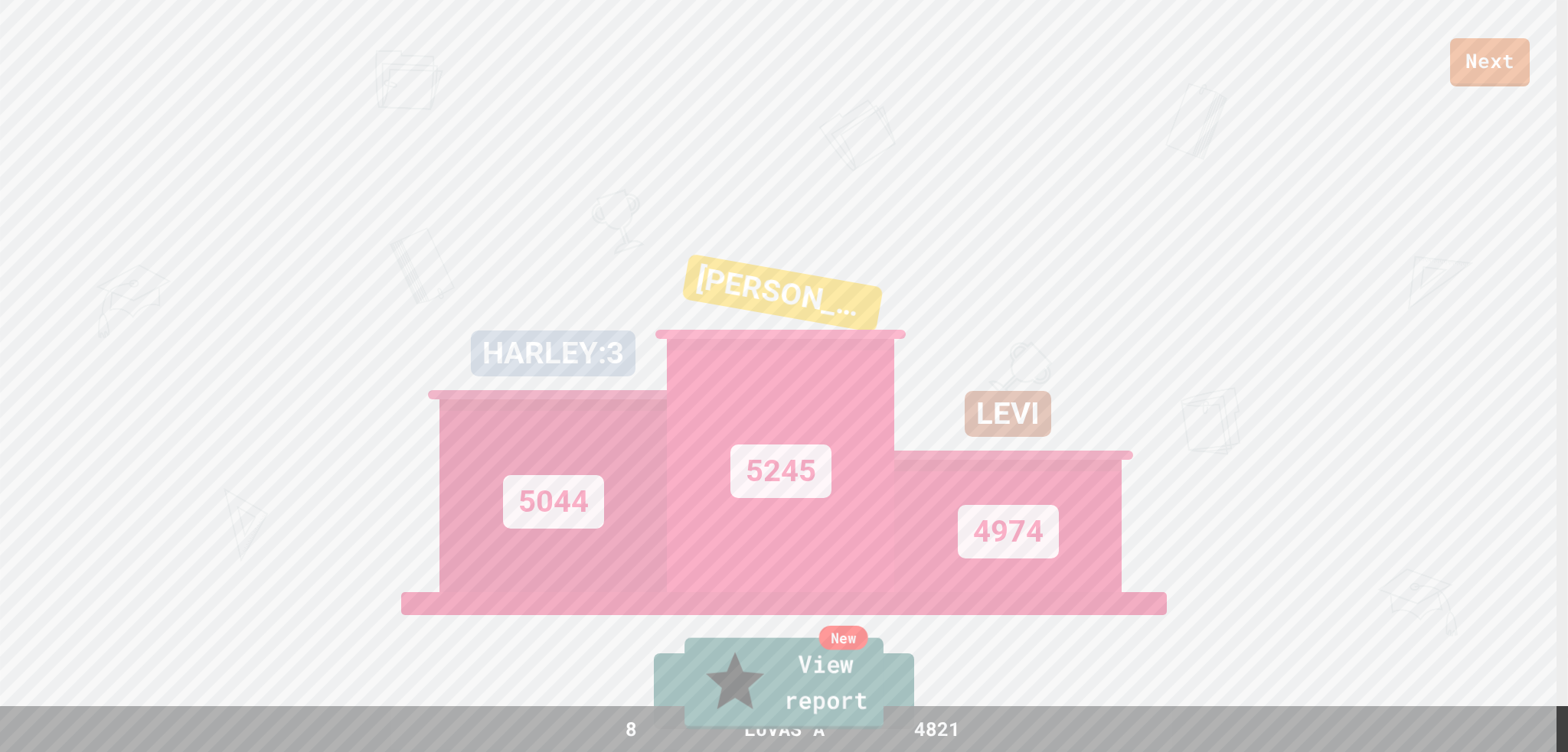
click at [723, 713] on link "New View report" at bounding box center [784, 684] width 200 height 91
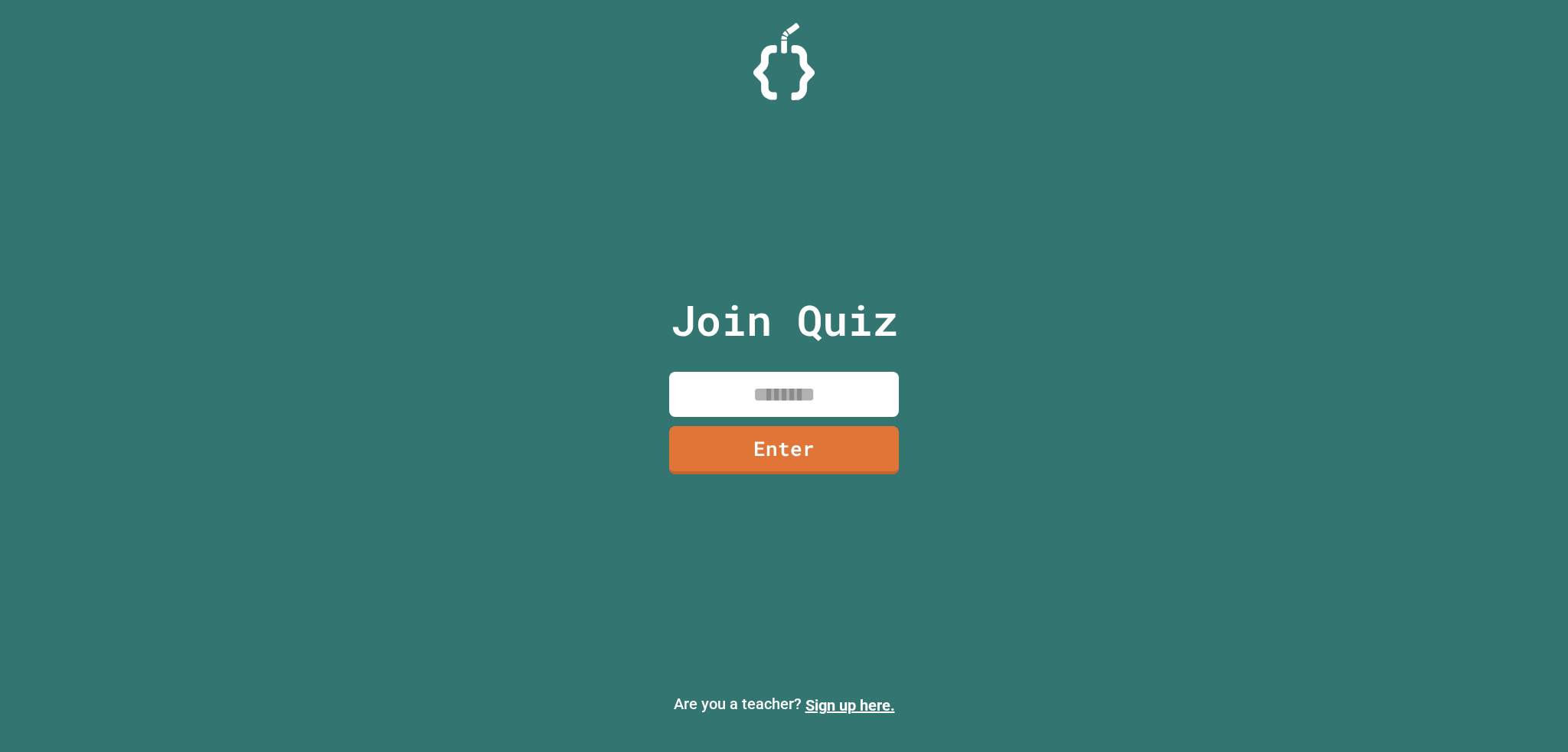
click at [854, 382] on input at bounding box center [784, 394] width 230 height 45
type input "********"
click at [874, 446] on link "Enter" at bounding box center [784, 448] width 227 height 51
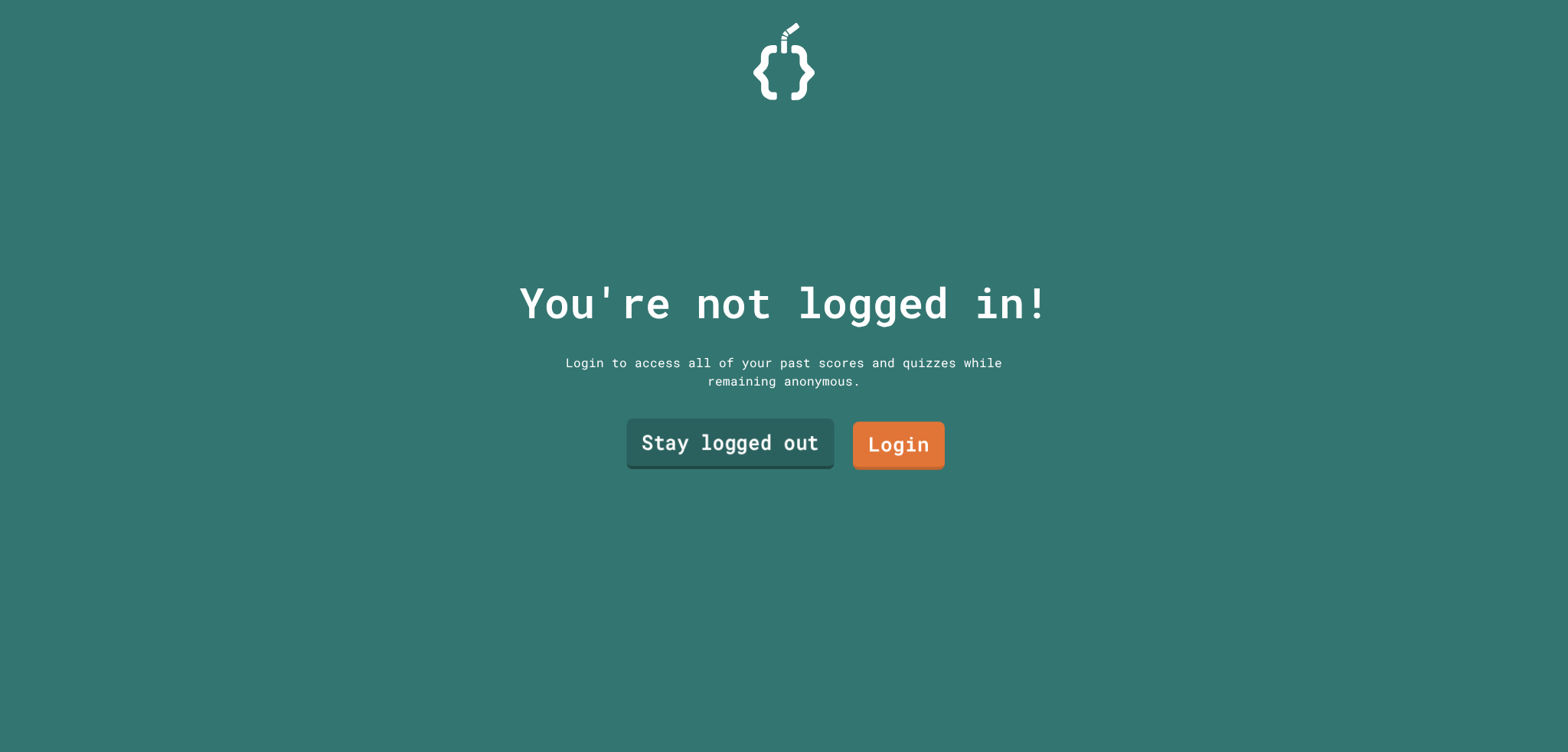
click at [781, 421] on link "Stay logged out" at bounding box center [729, 444] width 207 height 51
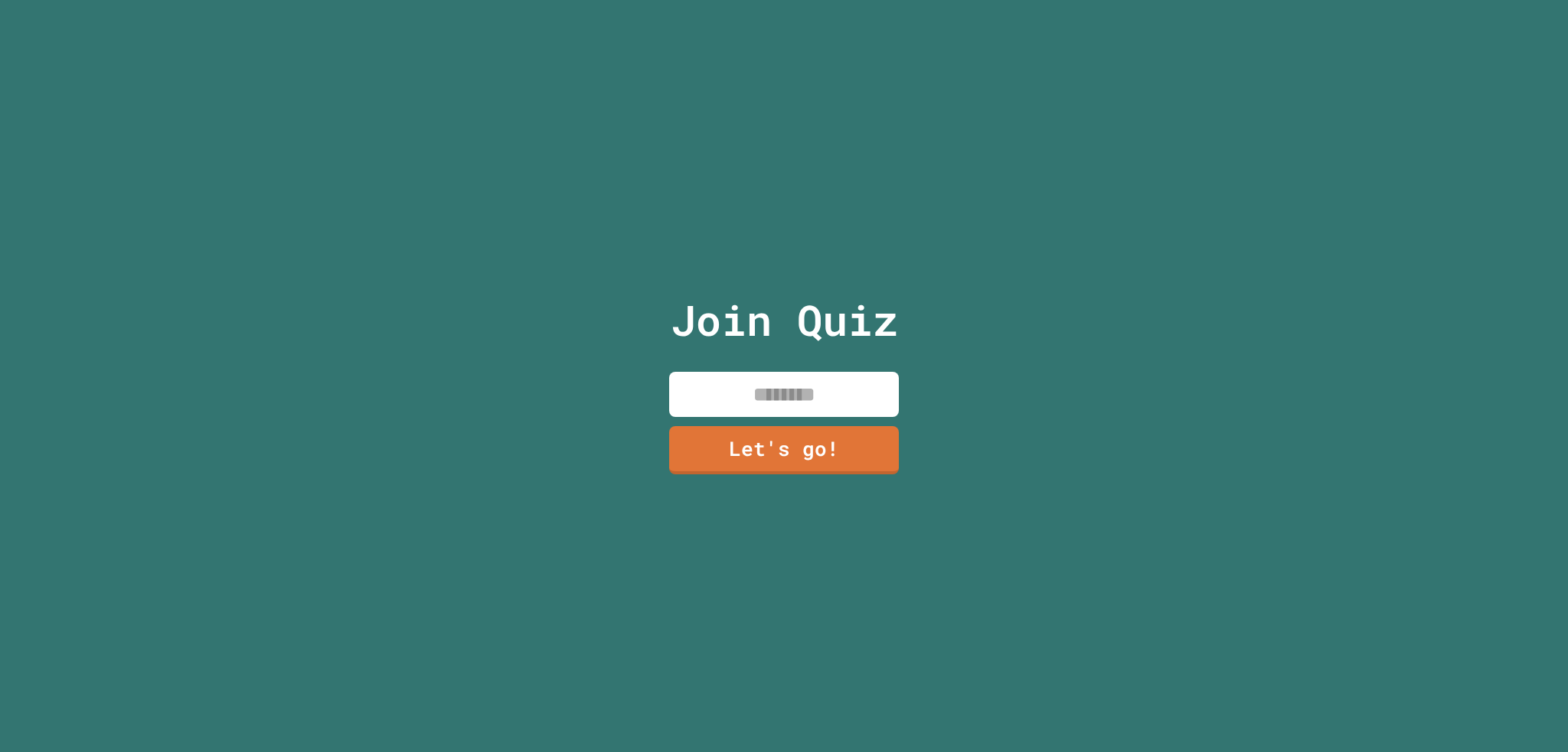
click at [784, 390] on input at bounding box center [784, 394] width 230 height 45
type input "*******"
click at [745, 425] on link "Let's go!" at bounding box center [784, 448] width 226 height 51
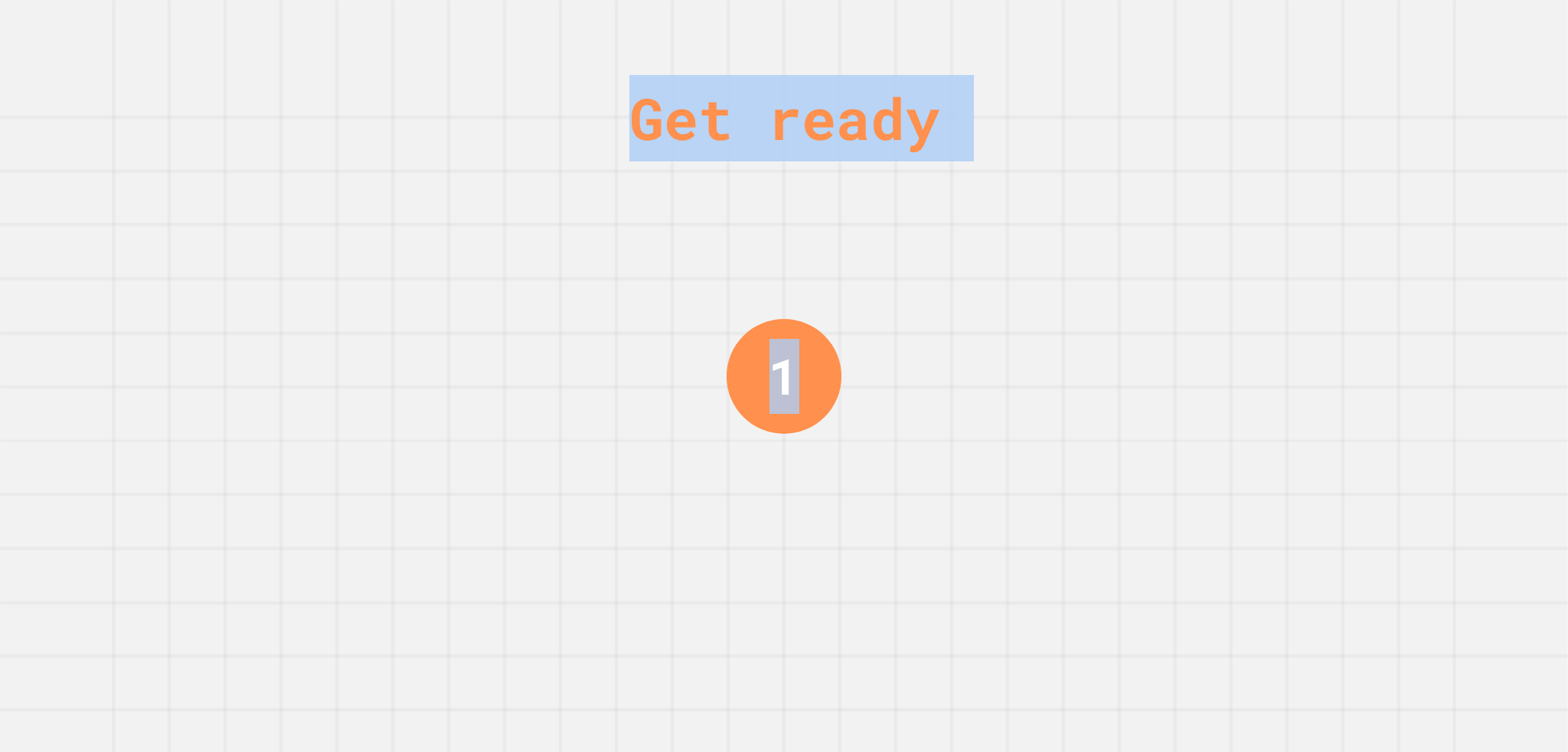
click at [967, 511] on div "Get ready 1" at bounding box center [784, 376] width 1568 height 752
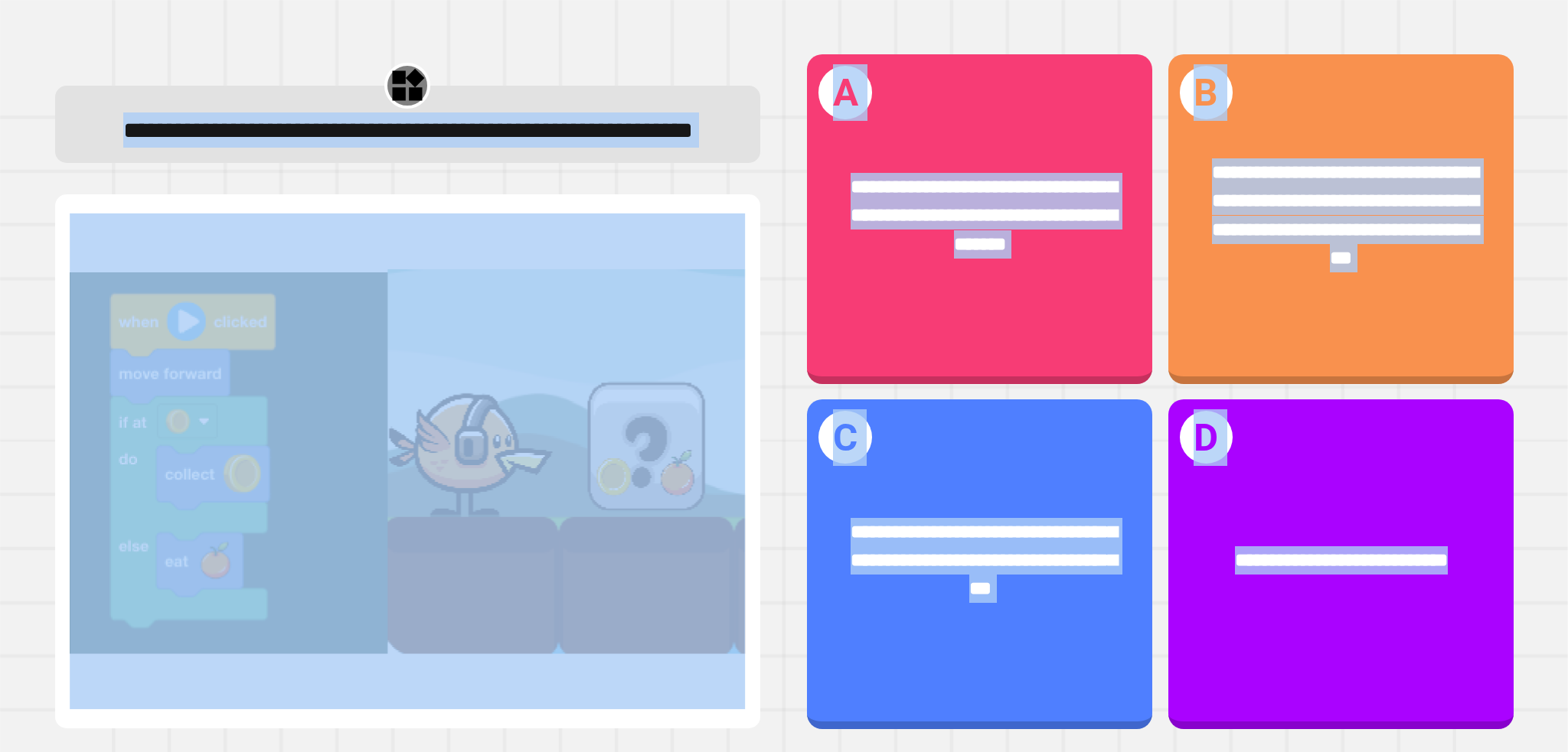
click at [657, 236] on div at bounding box center [408, 461] width 706 height 534
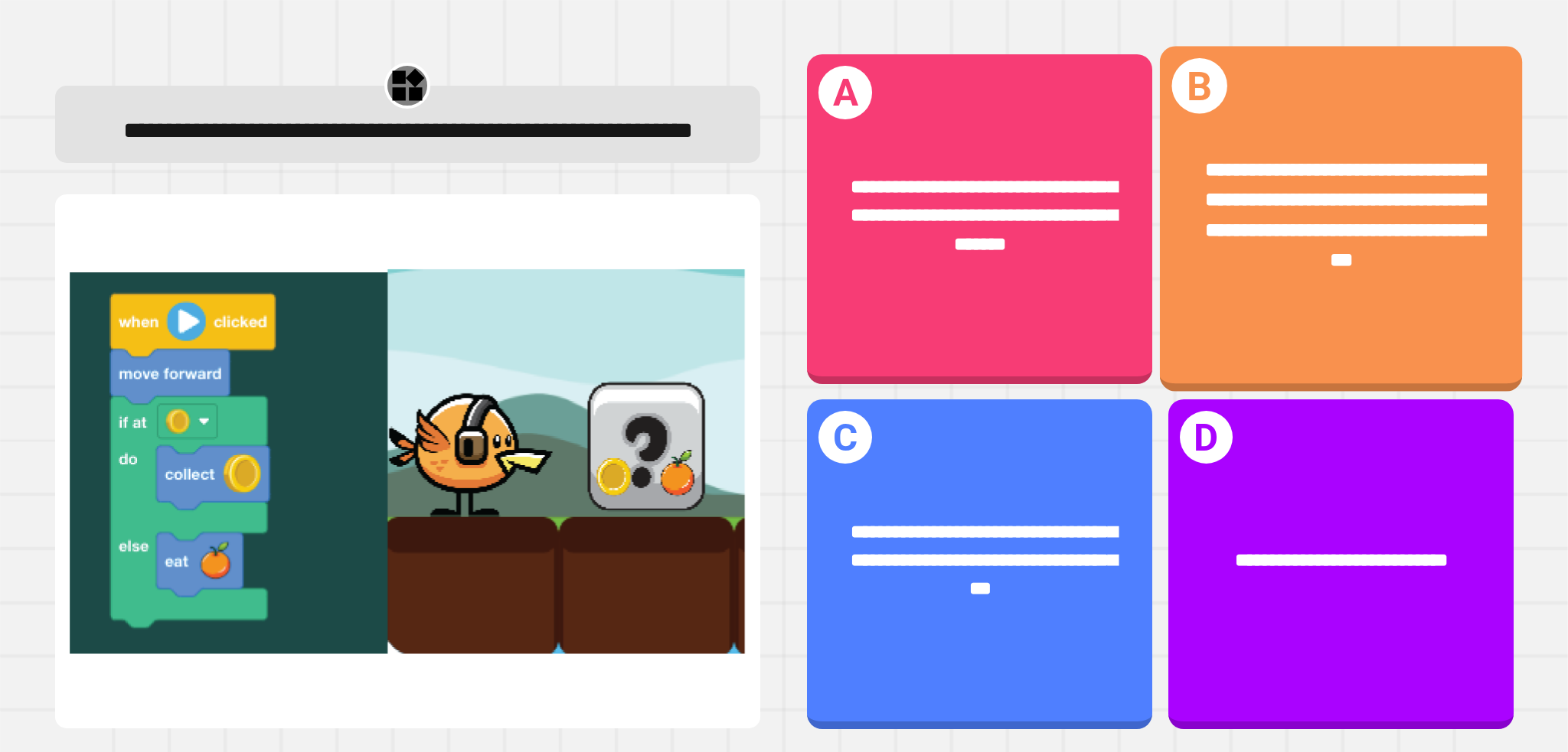
click at [1303, 258] on span "**********" at bounding box center [1344, 214] width 279 height 109
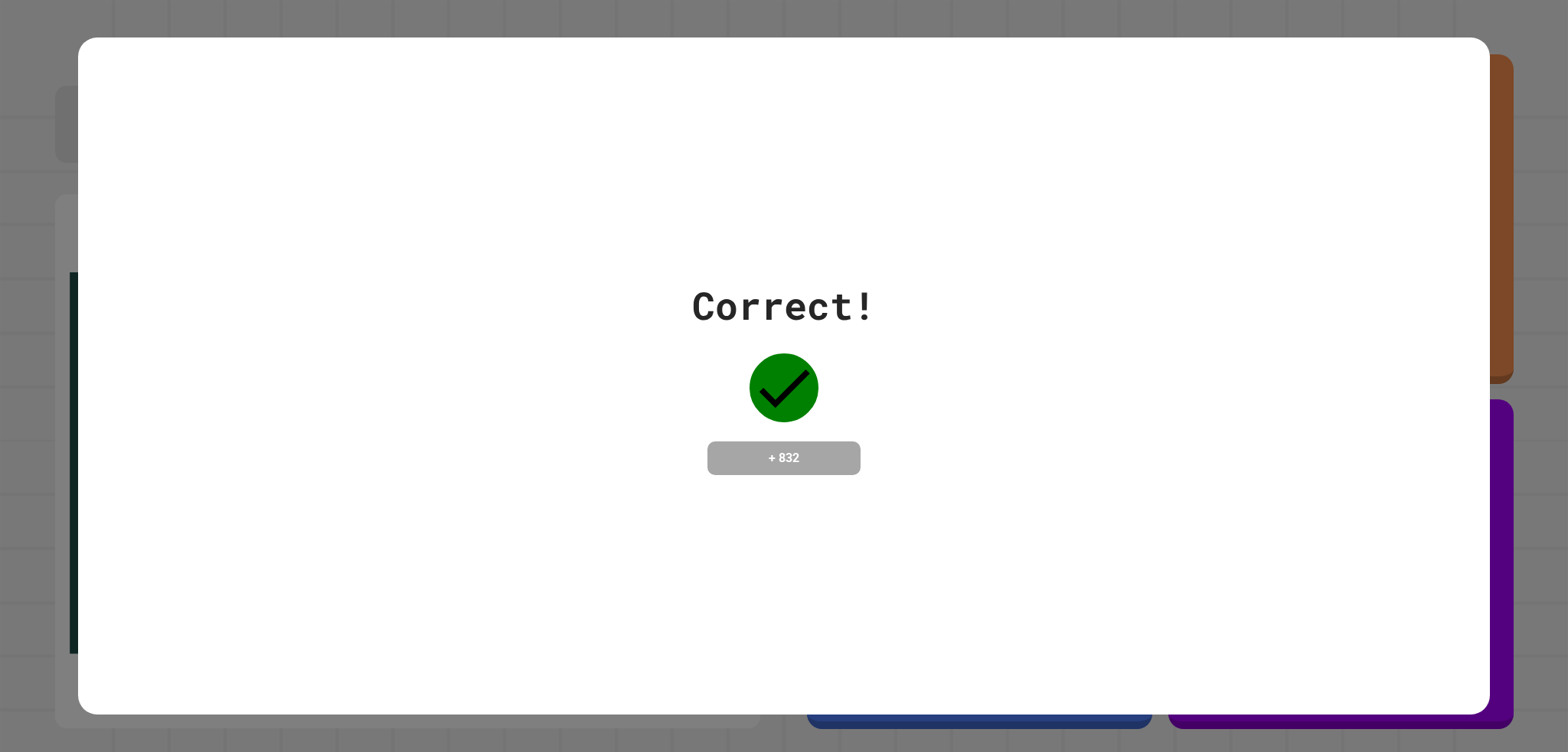
click at [882, 436] on div "Correct! + 832" at bounding box center [784, 376] width 1411 height 198
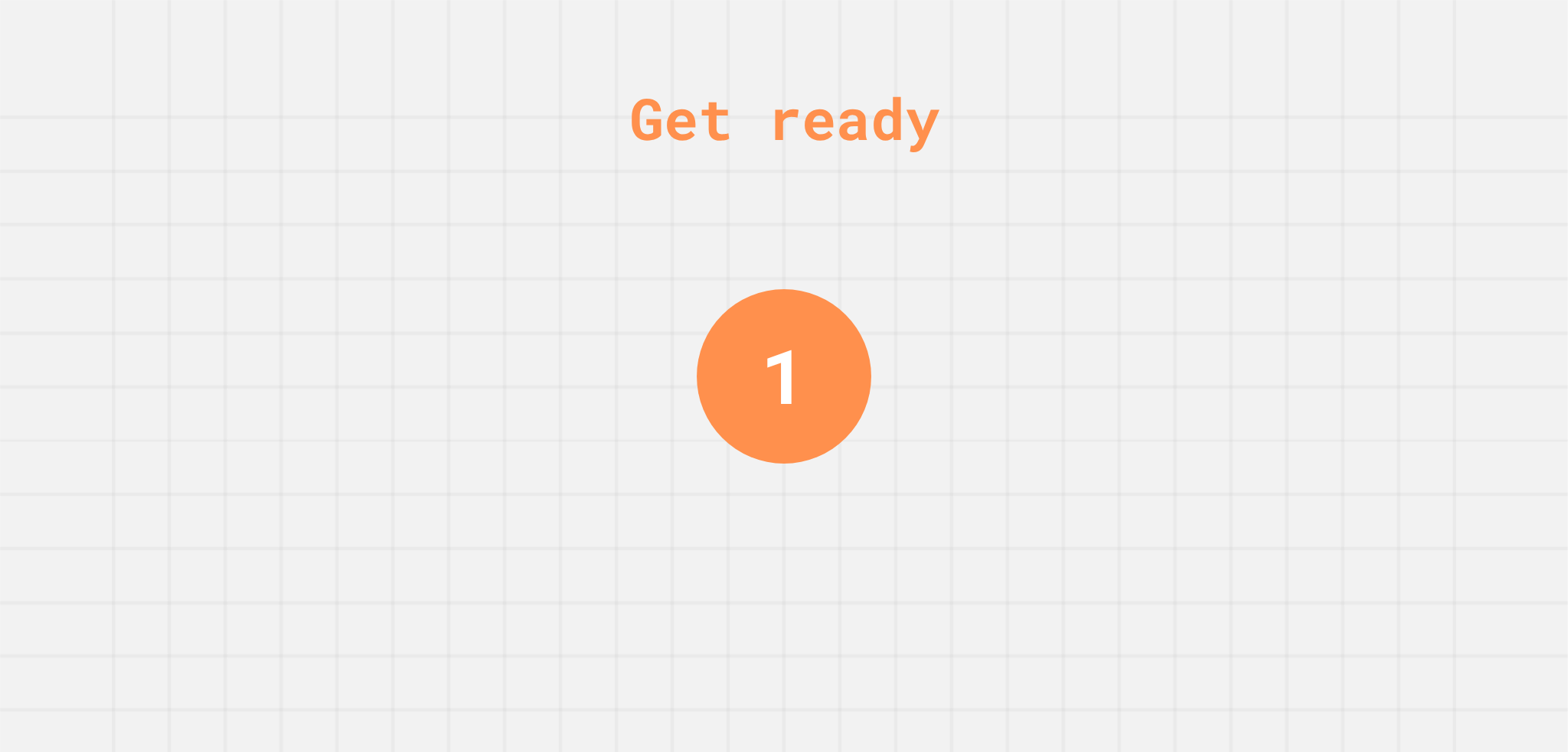
click at [922, 431] on div "Get ready 1" at bounding box center [784, 376] width 1568 height 752
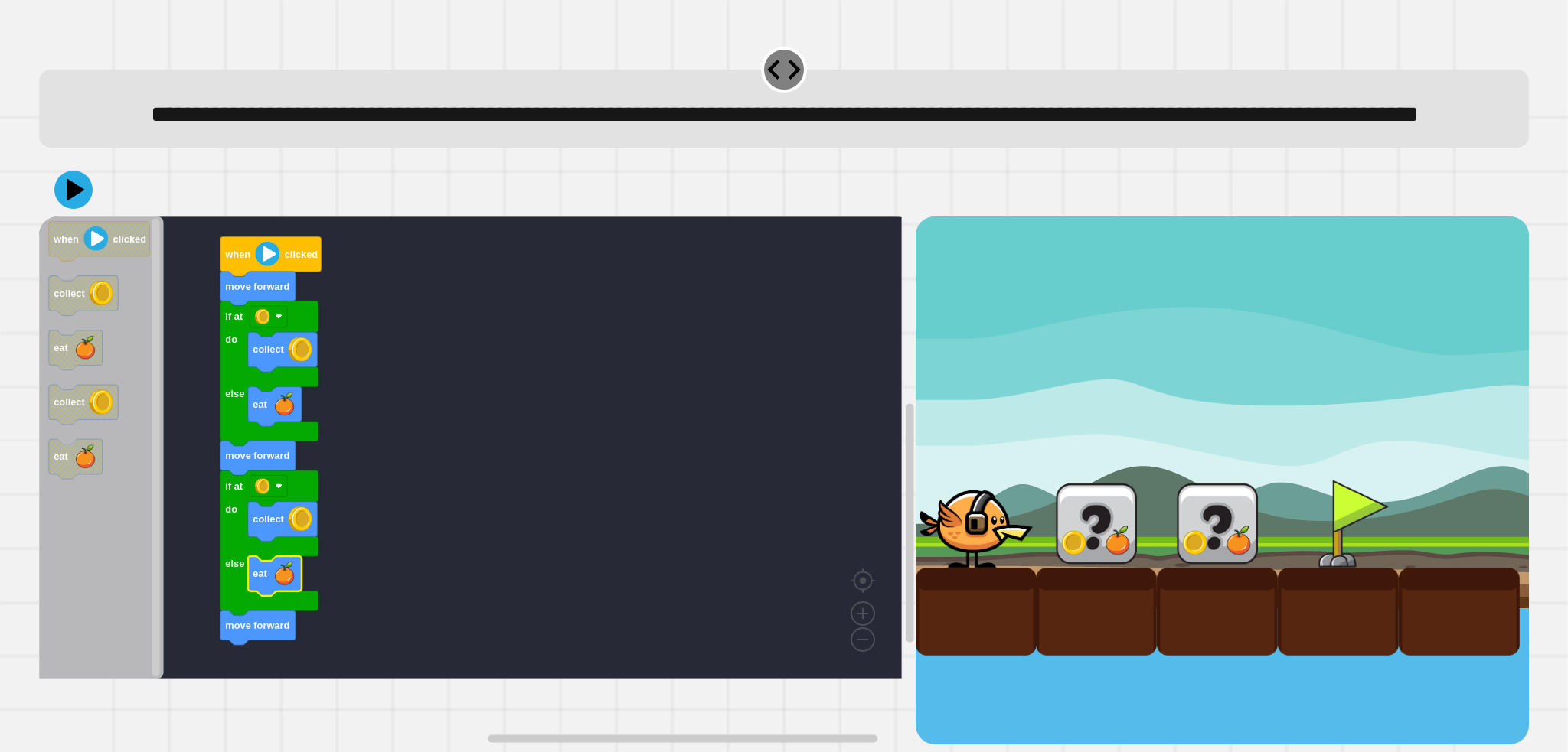
click at [591, 631] on rect "Blockly Workspace" at bounding box center [470, 448] width 862 height 462
drag, startPoint x: 67, startPoint y: 223, endPoint x: 81, endPoint y: 226, distance: 14.3
click at [67, 210] on icon at bounding box center [73, 190] width 41 height 41
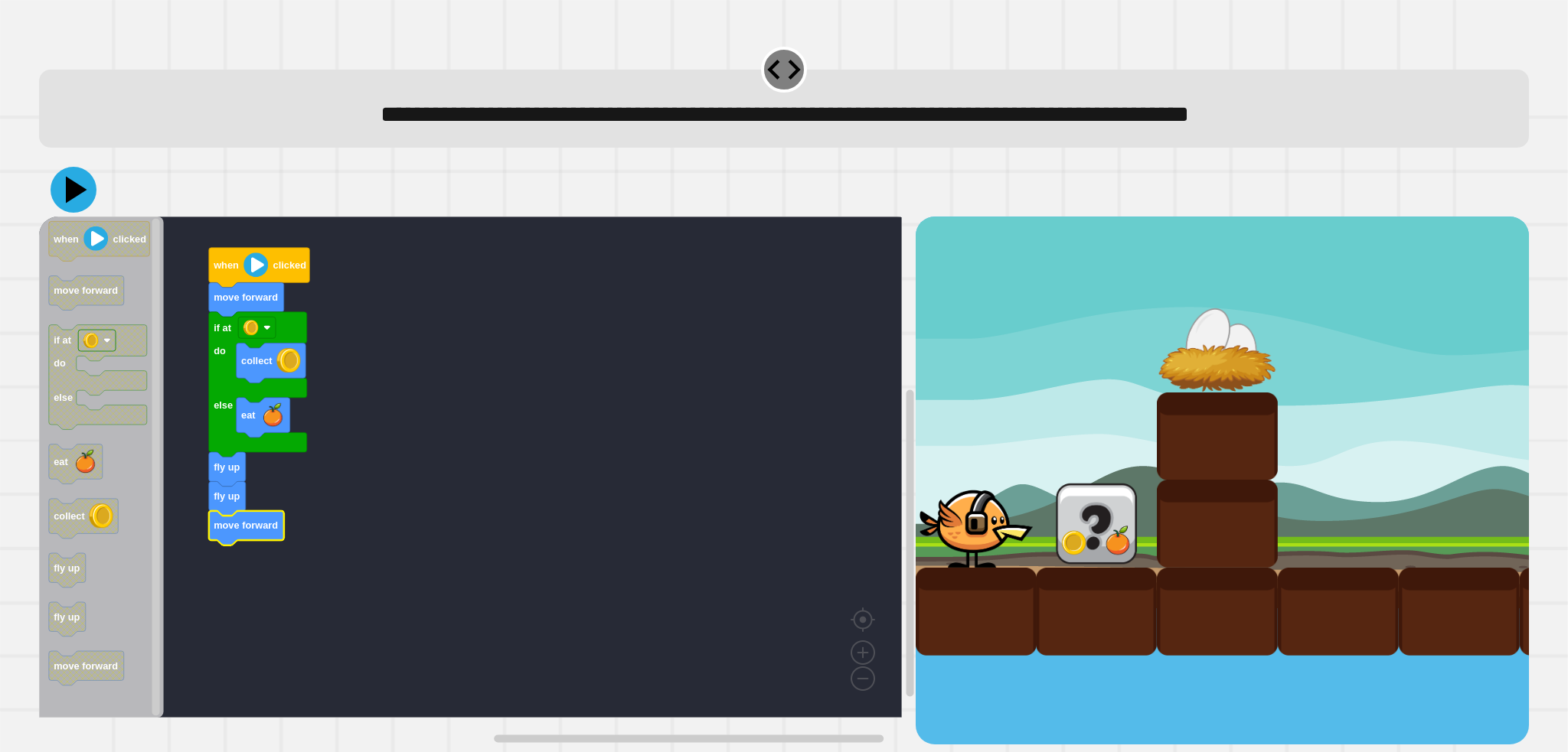
click at [85, 199] on icon at bounding box center [73, 189] width 46 height 46
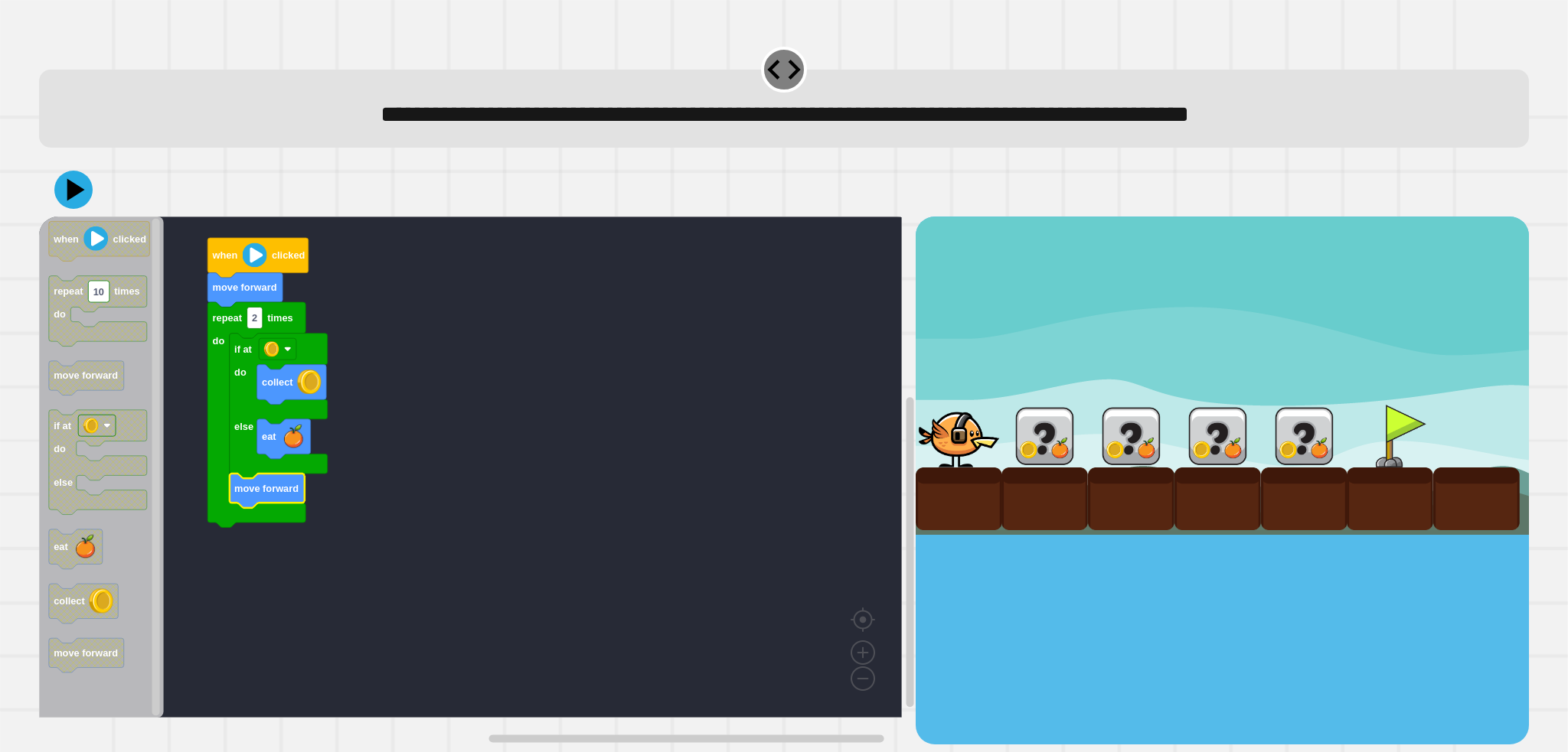
click at [380, 499] on rect "Blockly Workspace" at bounding box center [470, 467] width 862 height 501
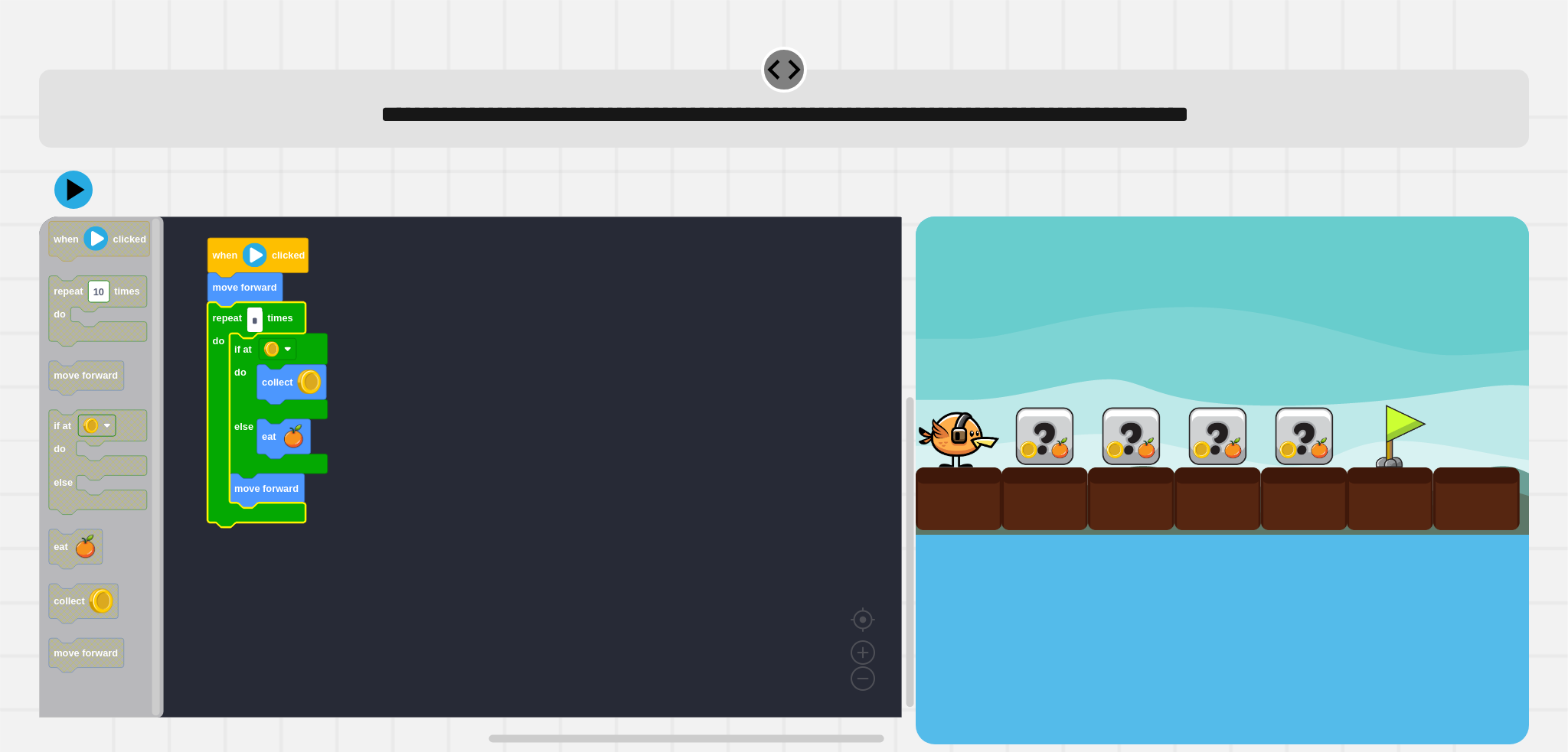
type input "*"
click at [451, 381] on rect "Blockly Workspace" at bounding box center [470, 467] width 862 height 501
click at [86, 185] on icon at bounding box center [74, 190] width 39 height 39
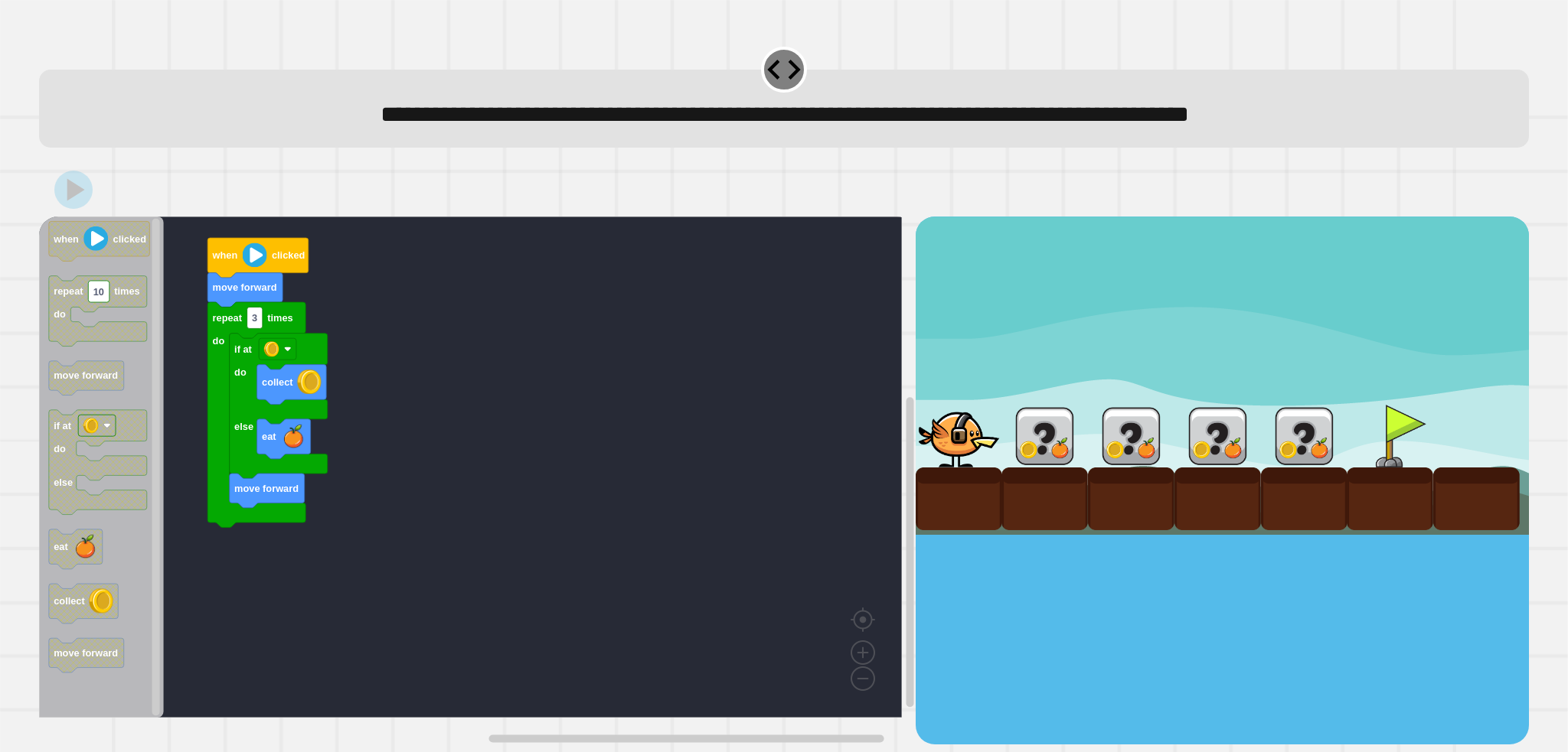
drag, startPoint x: 1031, startPoint y: 553, endPoint x: 1037, endPoint y: 543, distance: 11.7
click at [1035, 544] on div at bounding box center [1222, 481] width 613 height 527
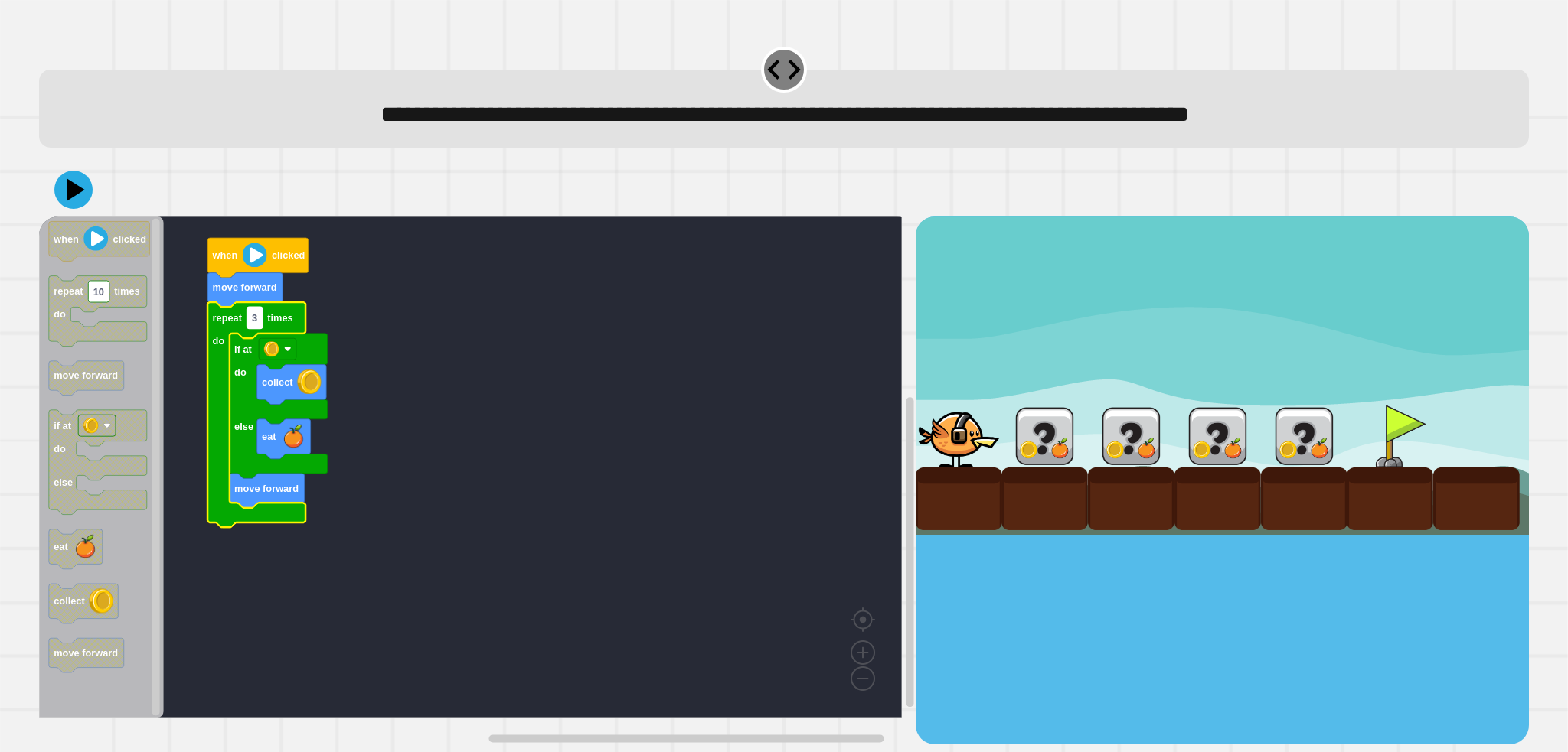
click at [260, 319] on rect "Blockly Workspace" at bounding box center [255, 318] width 16 height 21
type input "*"
click at [431, 342] on rect "Blockly Workspace" at bounding box center [470, 467] width 862 height 501
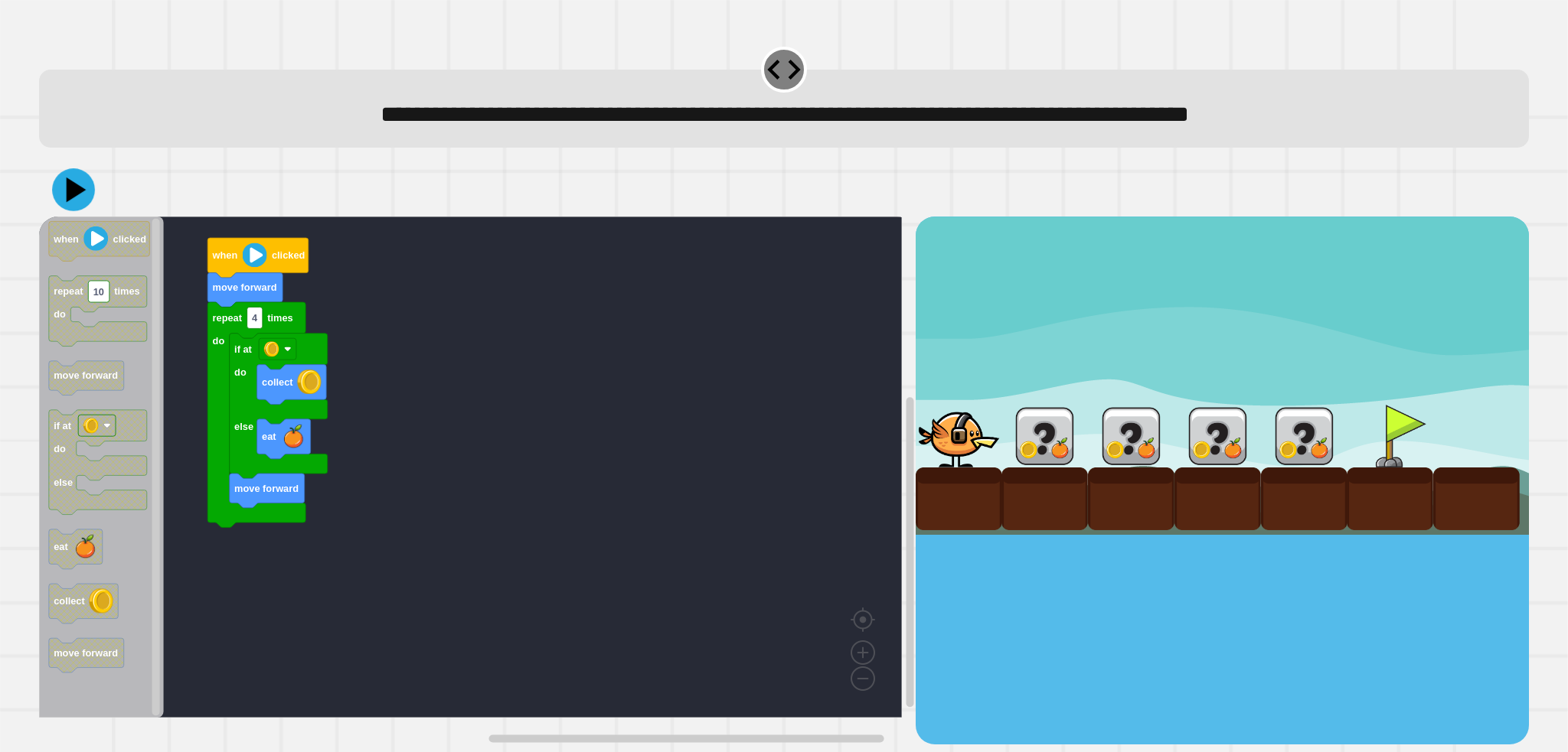
click at [64, 179] on icon at bounding box center [73, 190] width 43 height 43
click at [1054, 449] on div at bounding box center [1044, 436] width 87 height 62
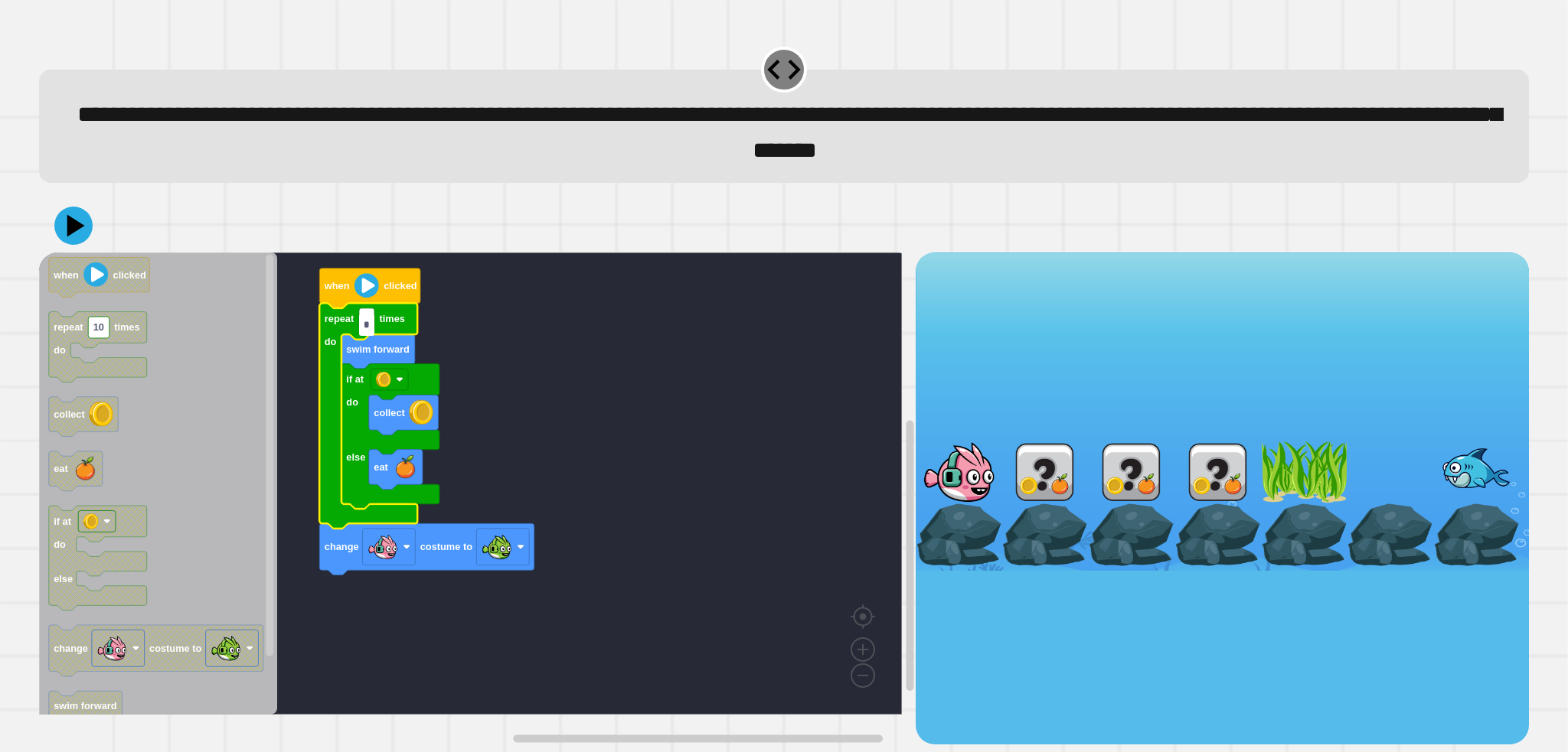
type input "*"
click at [371, 330] on rect "Blockly Workspace" at bounding box center [367, 319] width 16 height 21
type input "*"
click at [417, 662] on rect "Blockly Workspace" at bounding box center [470, 483] width 862 height 462
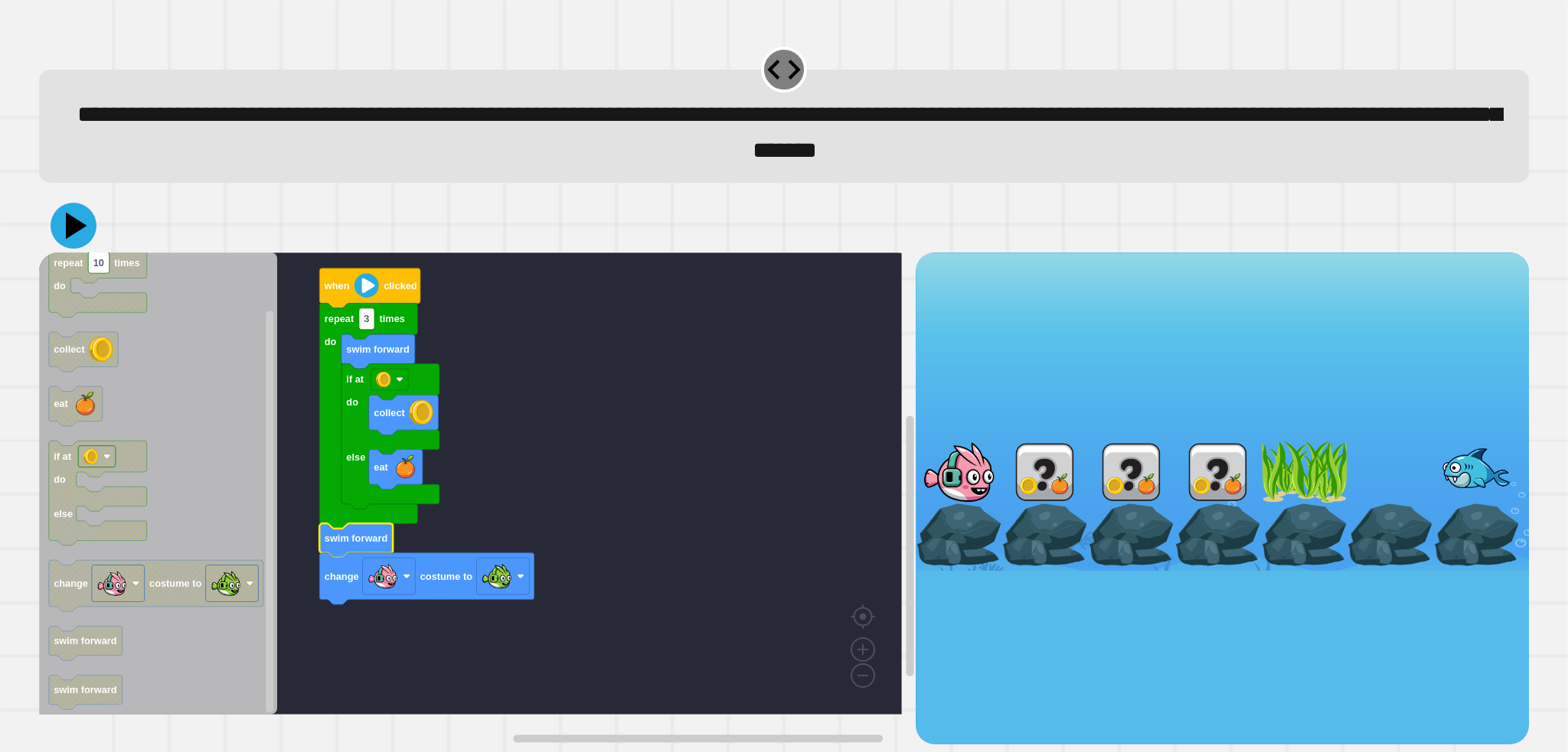
click at [91, 228] on button at bounding box center [73, 225] width 46 height 46
click at [1066, 500] on div at bounding box center [1044, 472] width 87 height 62
click at [615, 652] on rect "Blockly Workspace" at bounding box center [470, 483] width 862 height 462
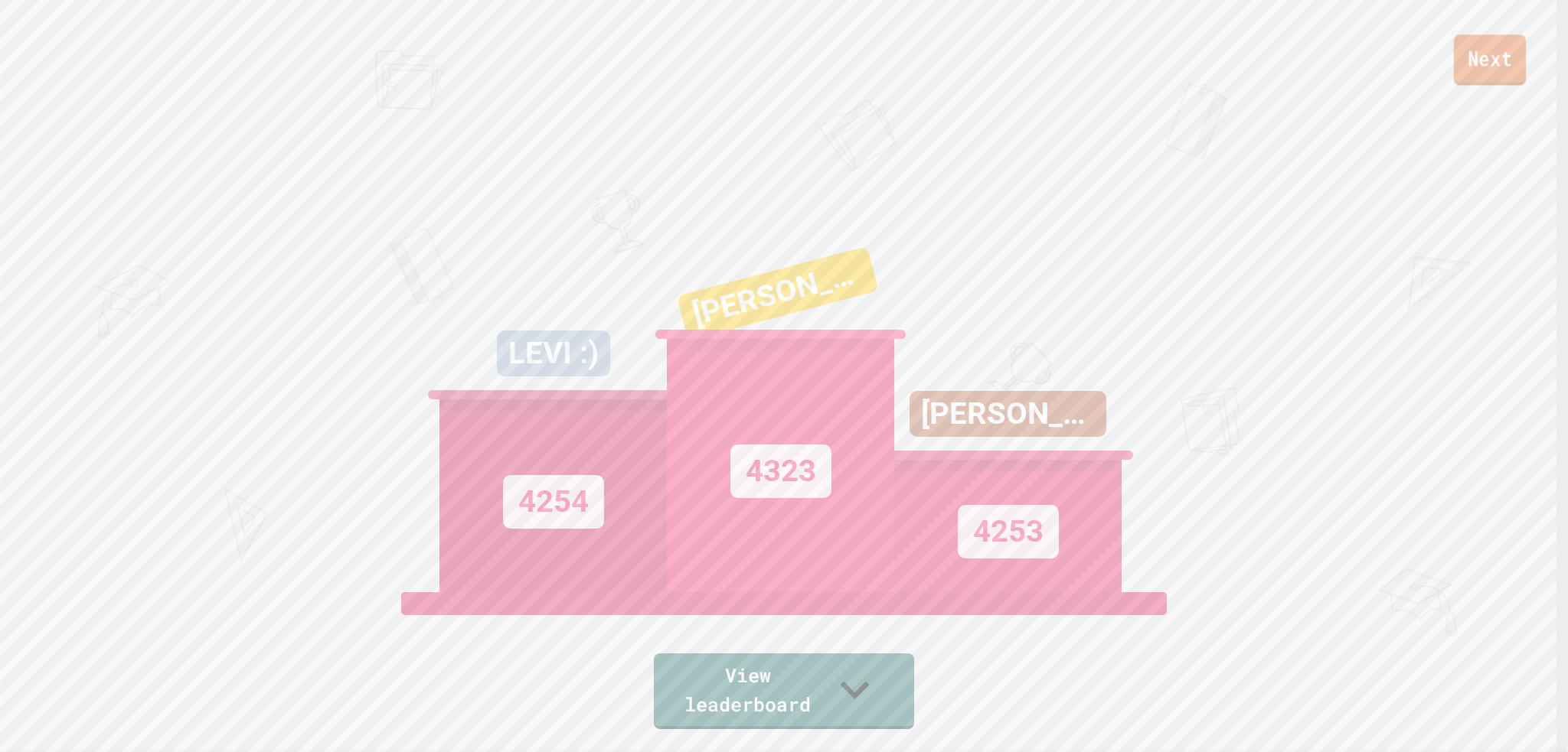
click at [1504, 70] on link "Next" at bounding box center [1490, 59] width 72 height 51
